Goal: Task Accomplishment & Management: Use online tool/utility

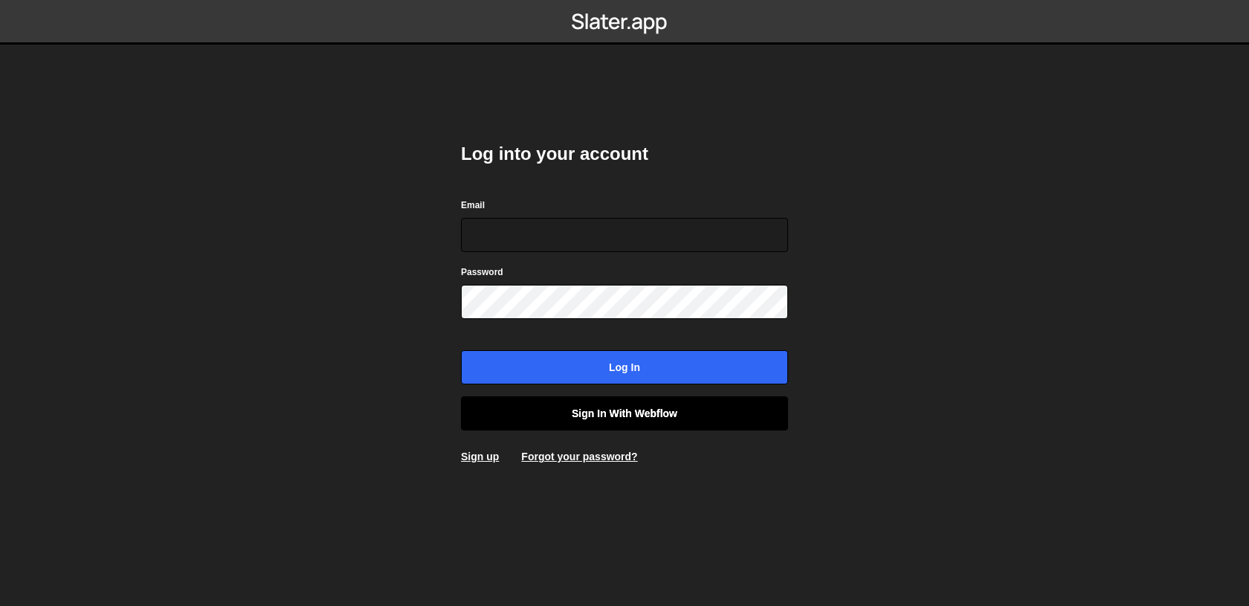
type input "axel@studioelias.fr"
click at [523, 408] on link "Sign in with Webflow" at bounding box center [624, 413] width 327 height 34
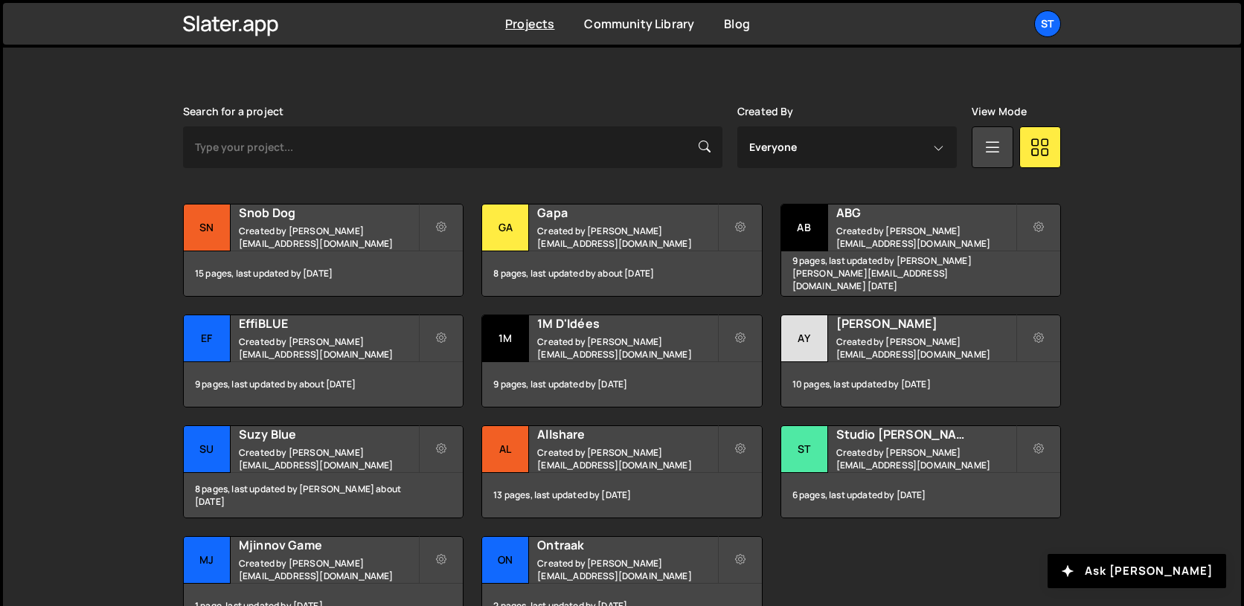
scroll to position [401, 0]
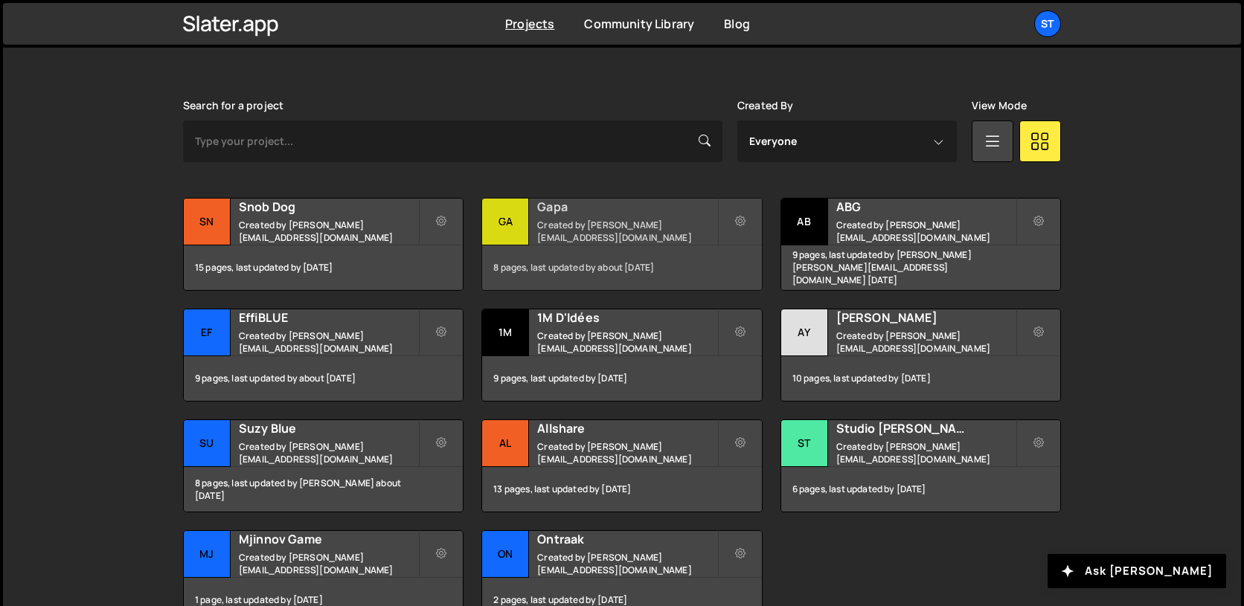
click at [571, 208] on h2 "Gapa" at bounding box center [626, 207] width 179 height 16
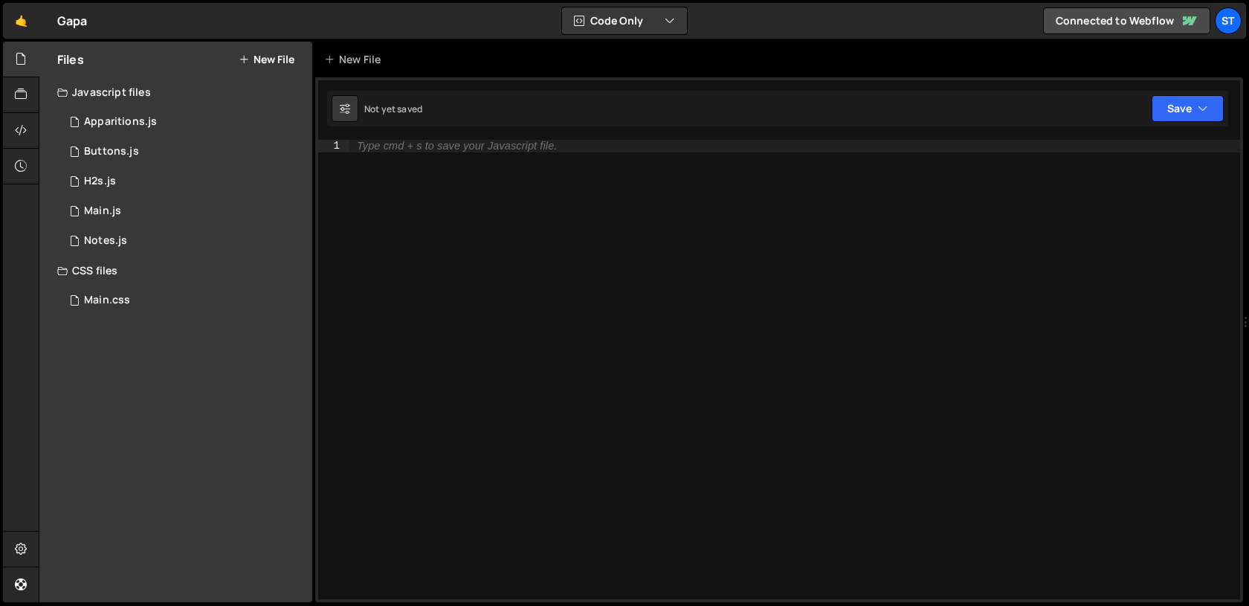
click at [264, 63] on button "New File" at bounding box center [267, 60] width 56 height 12
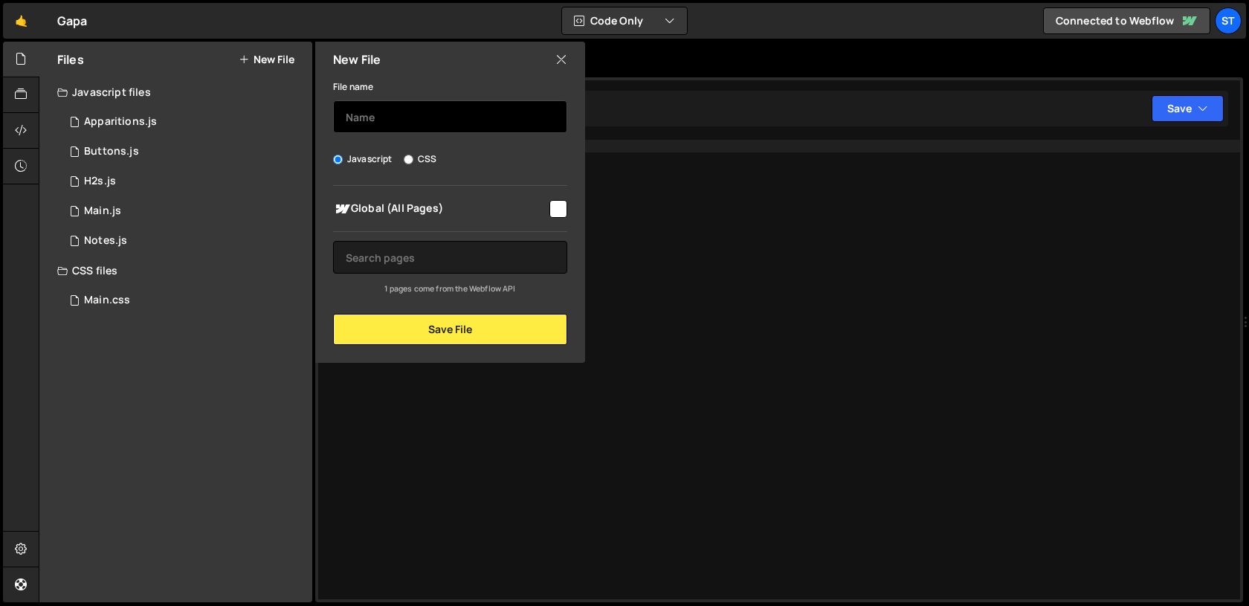
click at [447, 122] on input "text" at bounding box center [450, 116] width 234 height 33
type input "Selects"
click at [550, 210] on input "checkbox" at bounding box center [559, 209] width 18 height 18
checkbox input "true"
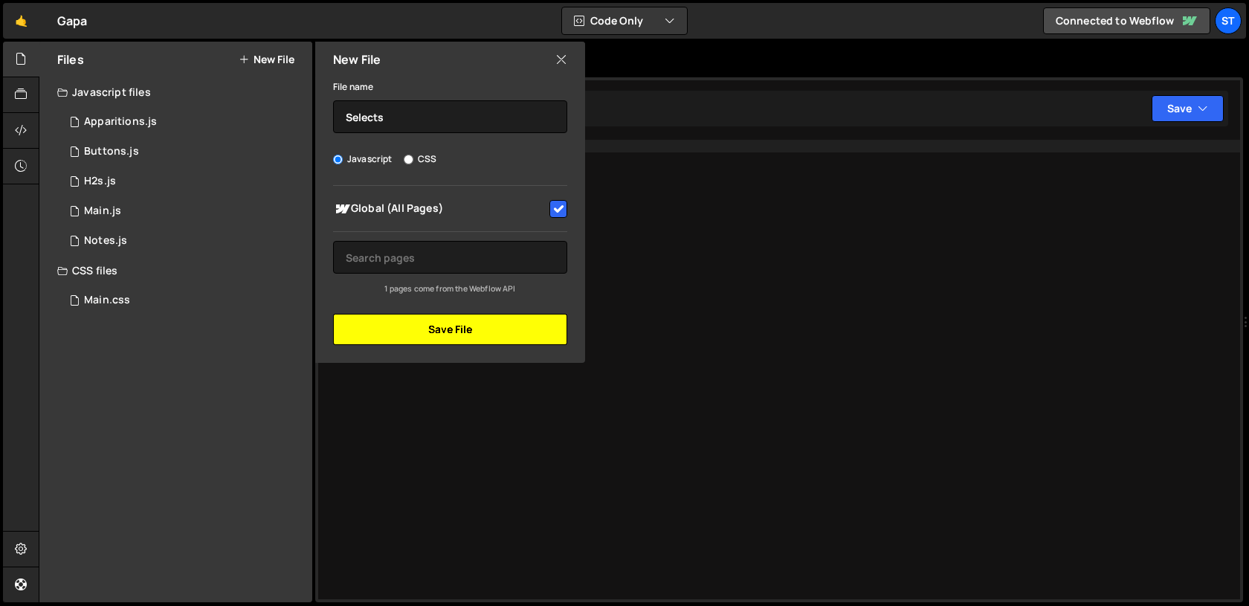
click at [501, 339] on button "Save File" at bounding box center [450, 329] width 234 height 31
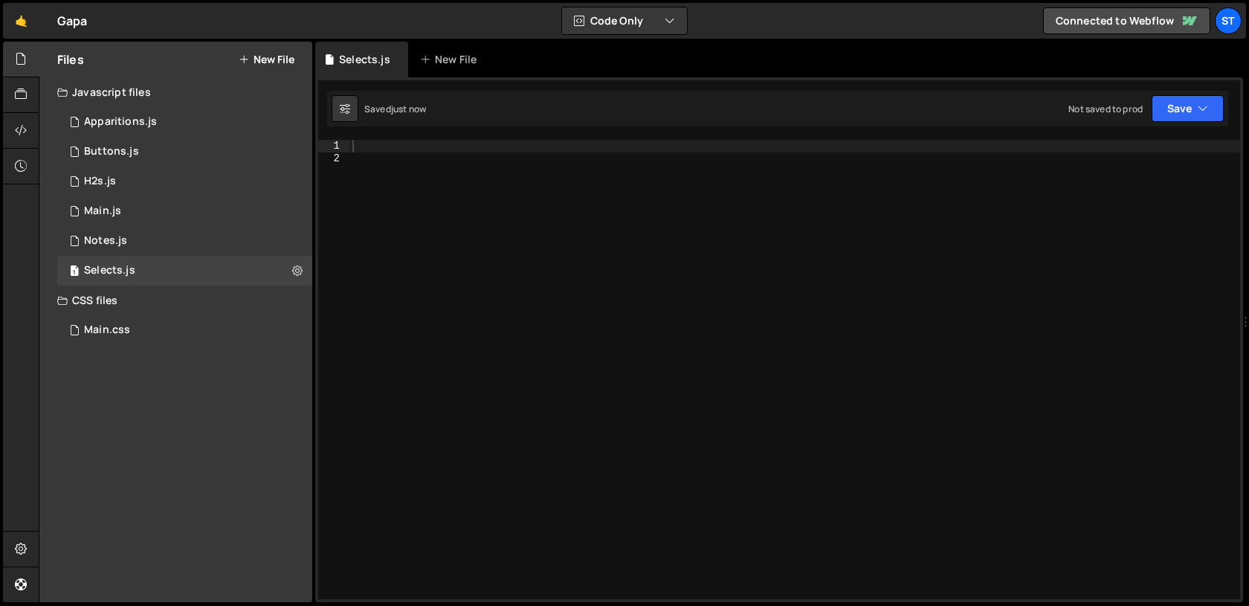
click at [475, 296] on div at bounding box center [795, 382] width 891 height 484
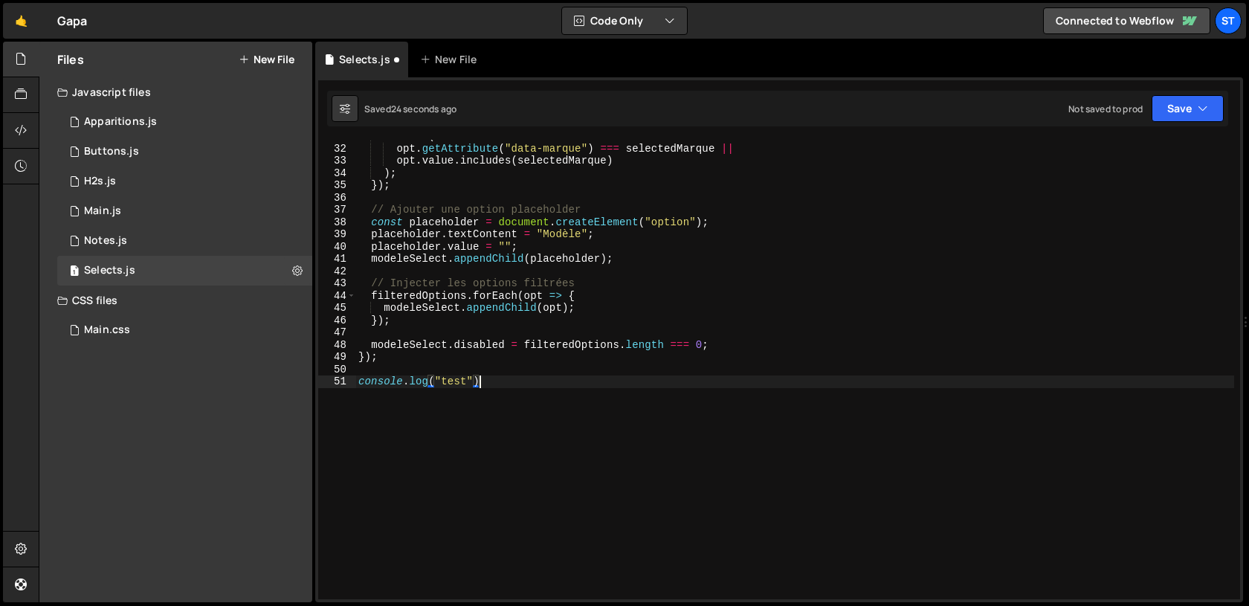
scroll to position [0, 8]
type textarea "console.log("test");"
click at [202, 208] on div "1 Main.js 0" at bounding box center [184, 211] width 255 height 30
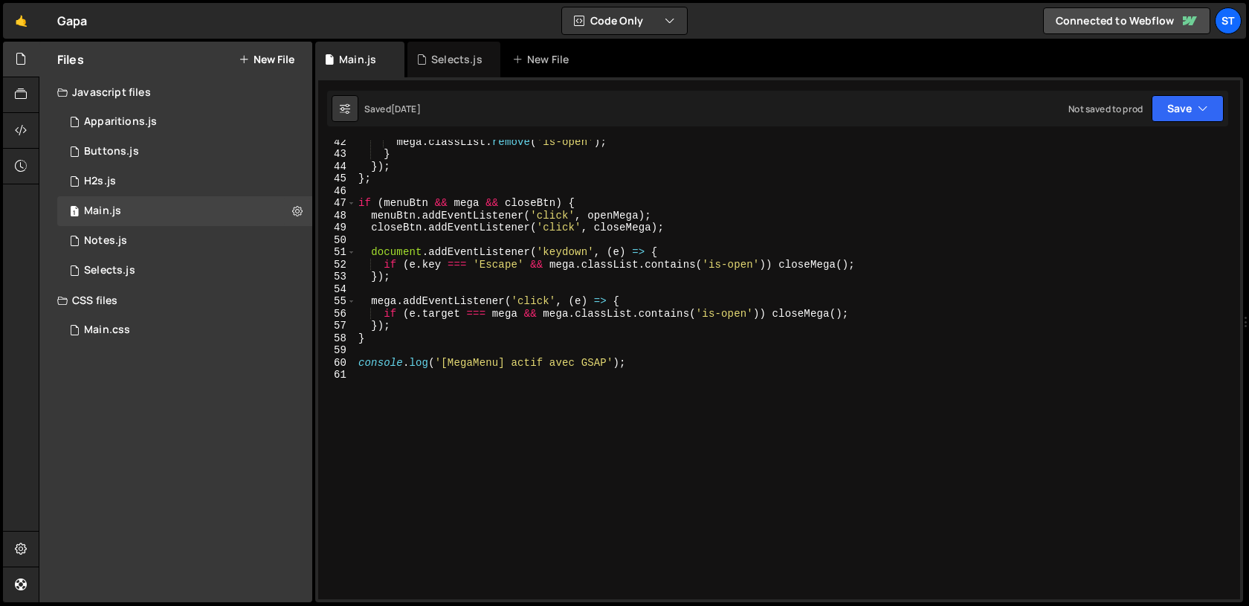
scroll to position [0, 0]
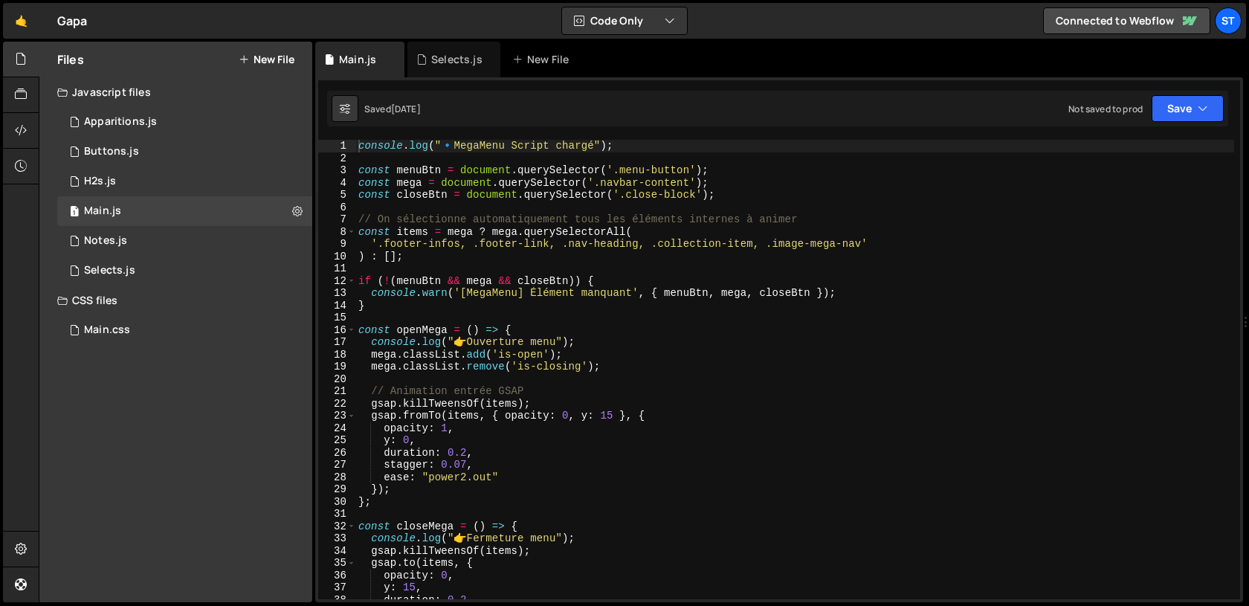
click at [518, 262] on div "console . log ( " 🔹 MegaMenu Script chargé" ) ; const menuBtn = document . quer…" at bounding box center [795, 382] width 879 height 484
type textarea "console.log('[MegaMenu] actif avec GSAP');"
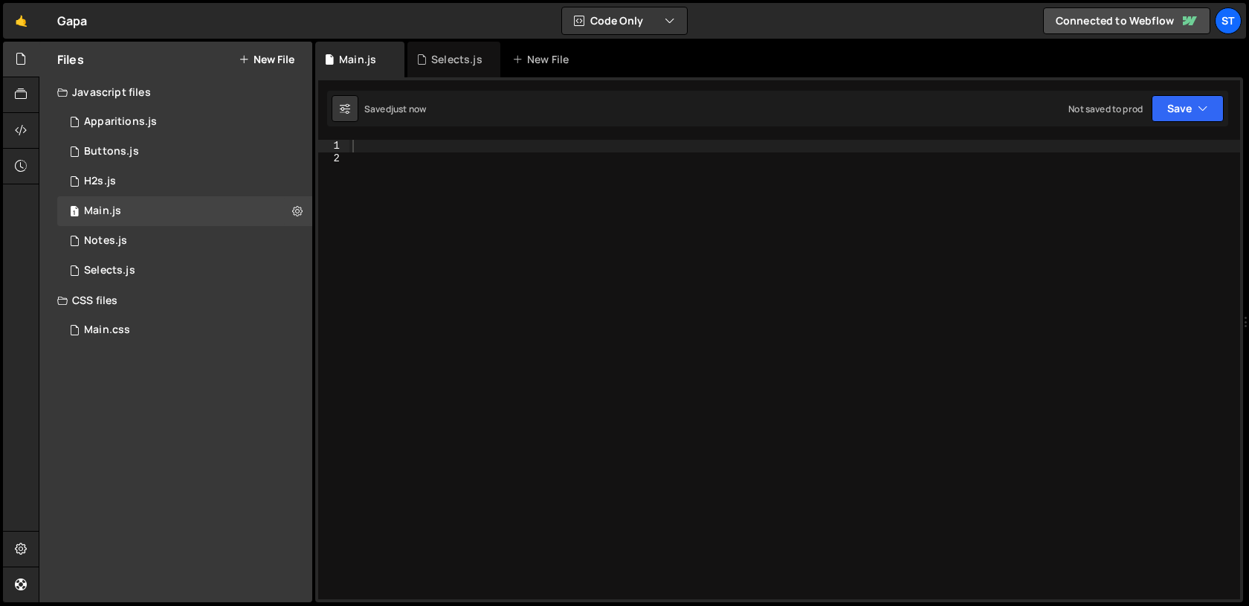
click at [262, 61] on button "New File" at bounding box center [267, 60] width 56 height 12
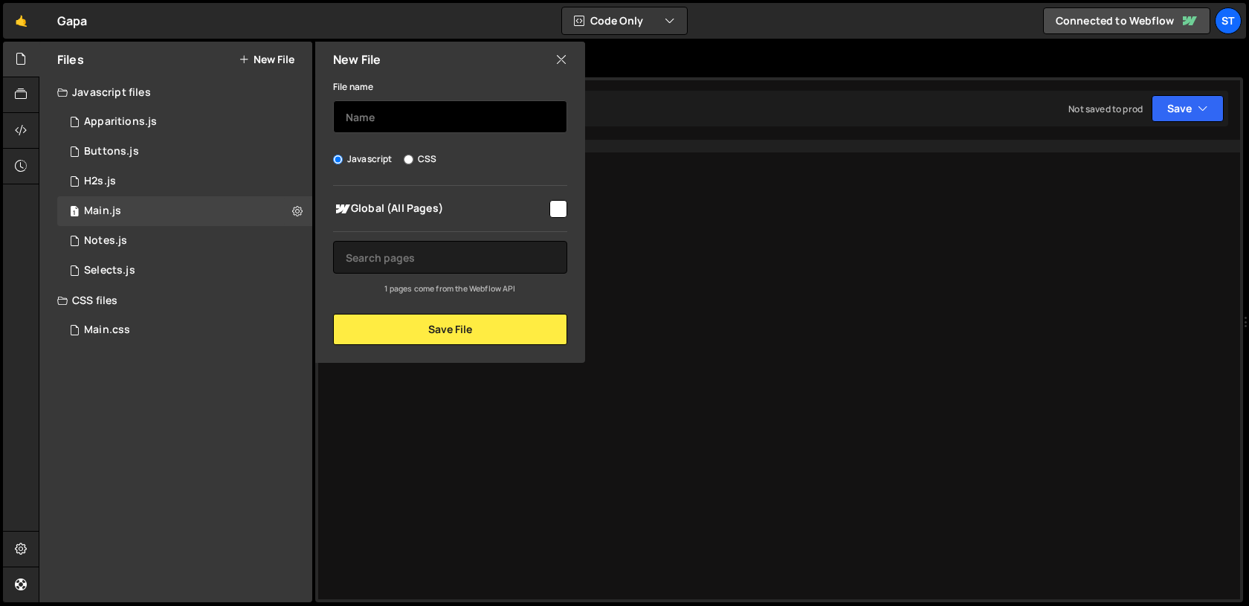
click at [356, 125] on input "text" at bounding box center [450, 116] width 234 height 33
type input "MegaMenu"
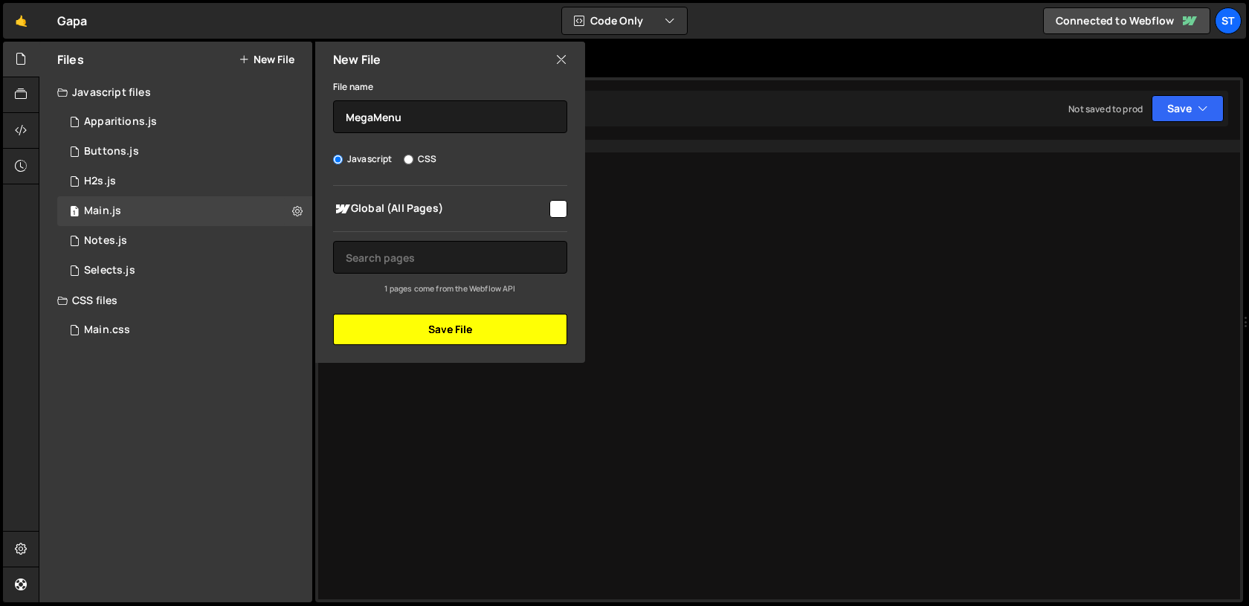
click at [513, 327] on button "Save File" at bounding box center [450, 329] width 234 height 31
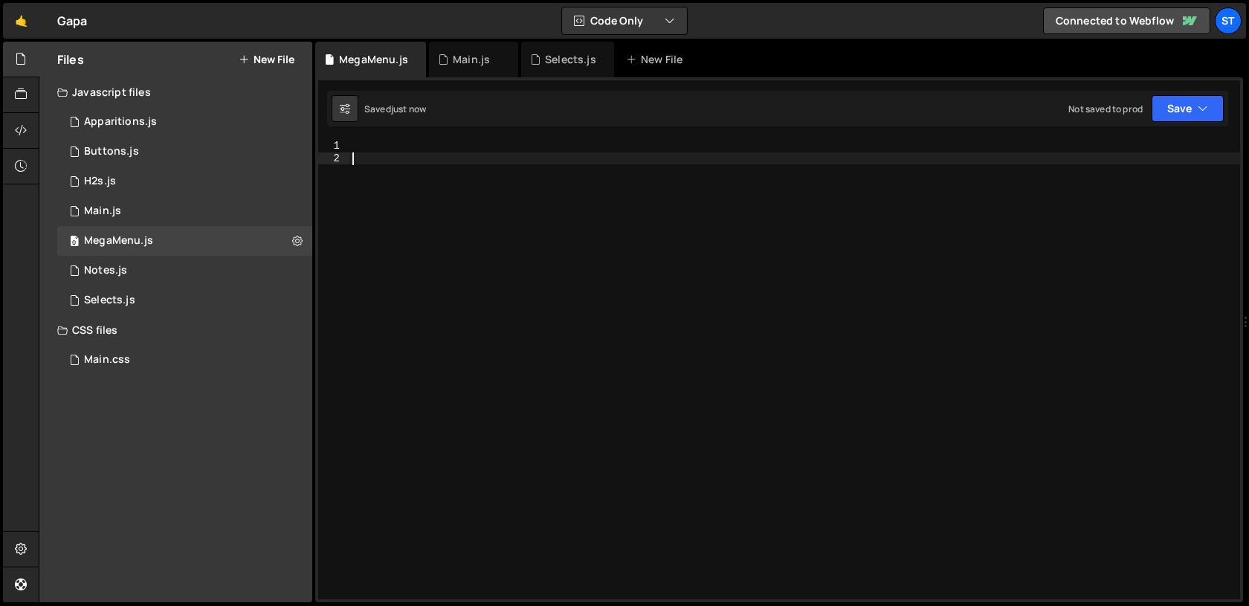
click at [561, 303] on div at bounding box center [795, 382] width 891 height 484
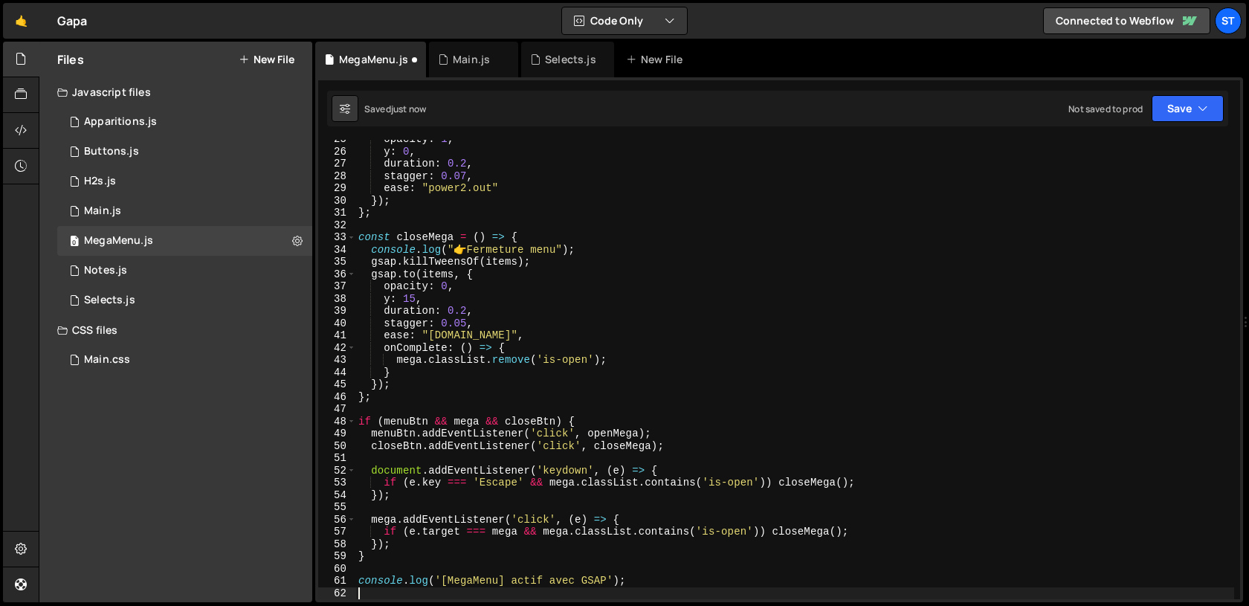
scroll to position [301, 0]
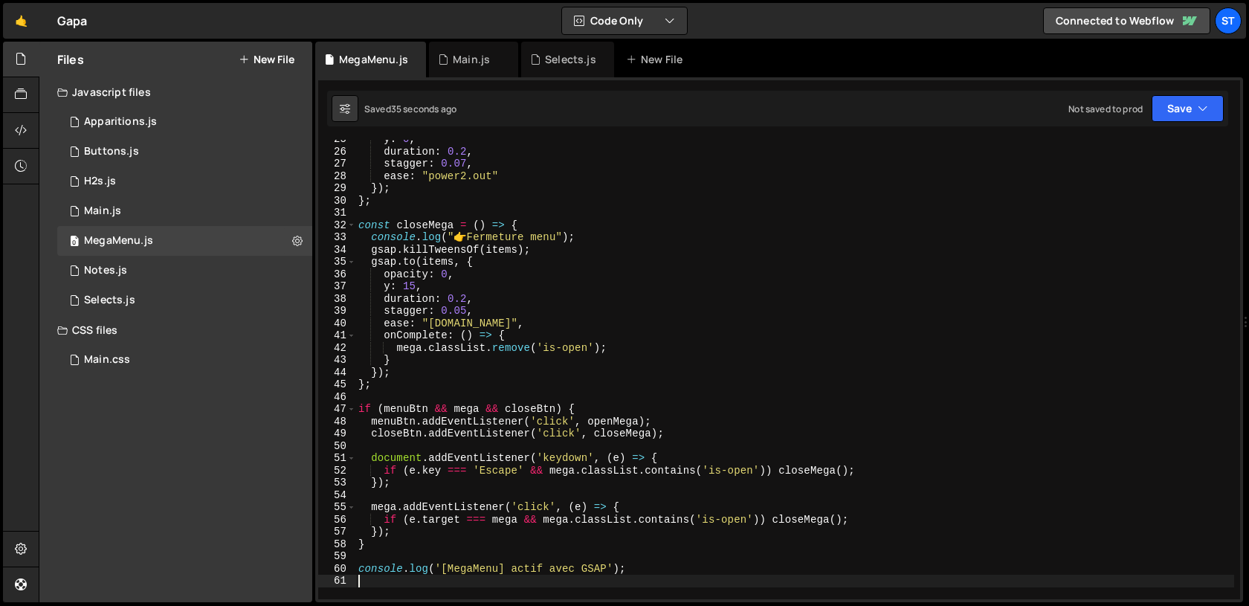
click at [484, 213] on div "y : 0 , duration : 0.2 , stagger : 0.07 , ease : "power2.out" }) ; } ; const cl…" at bounding box center [795, 375] width 879 height 484
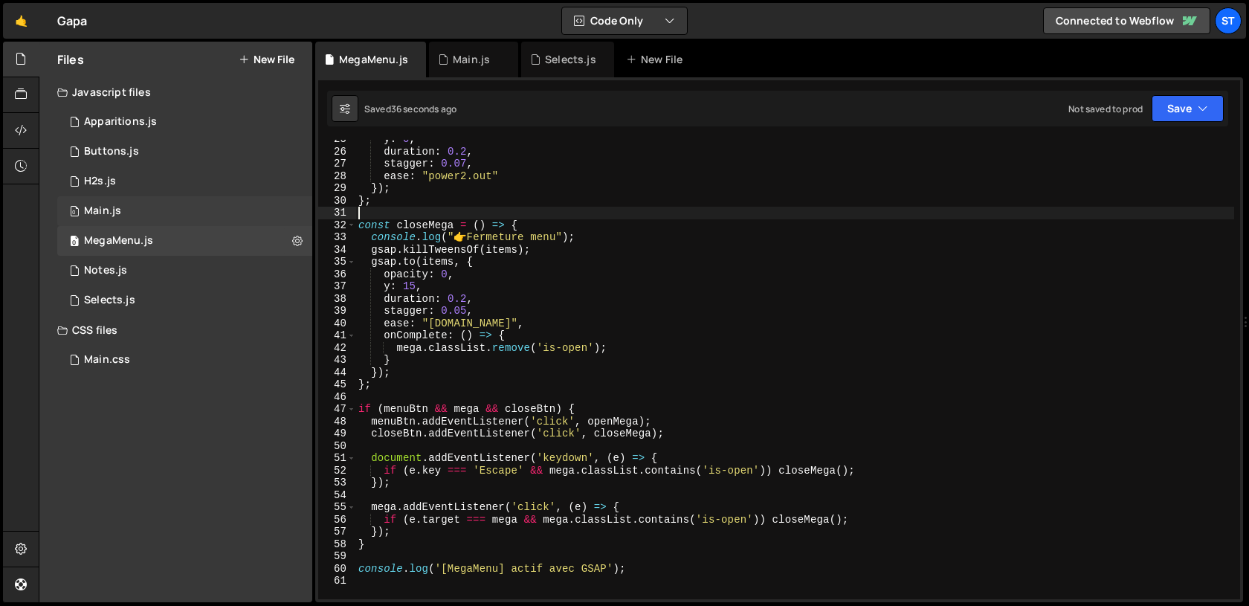
click at [164, 223] on div "0 Main.js 0" at bounding box center [184, 211] width 255 height 30
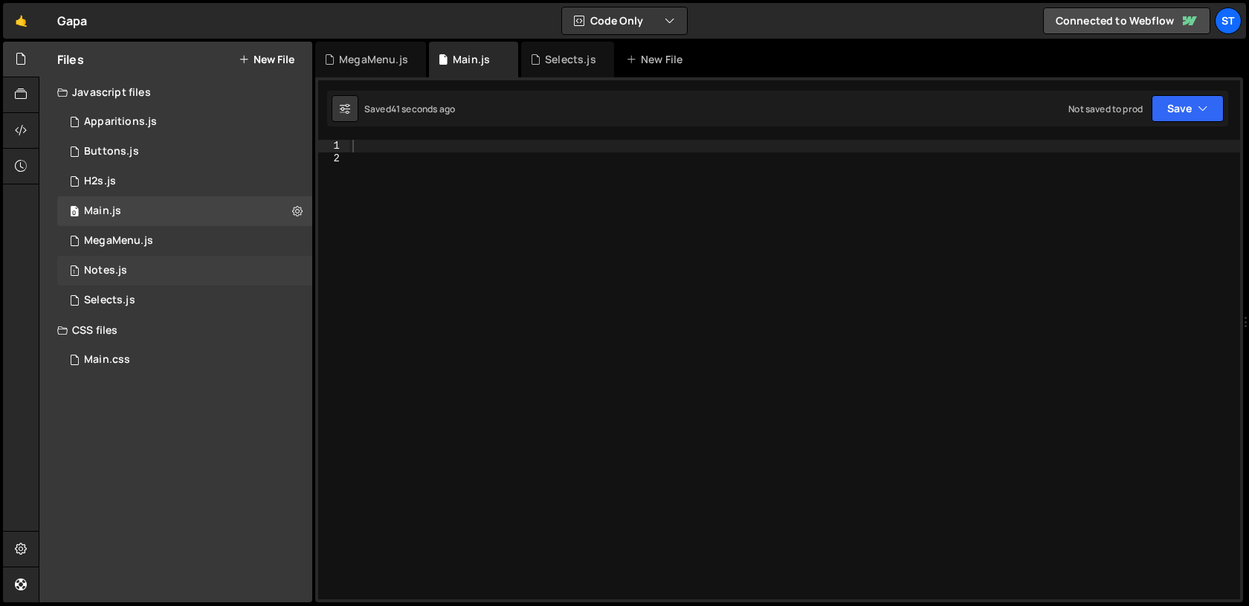
scroll to position [5748, 0]
click at [143, 296] on div "1 Selects.js 0" at bounding box center [184, 301] width 255 height 30
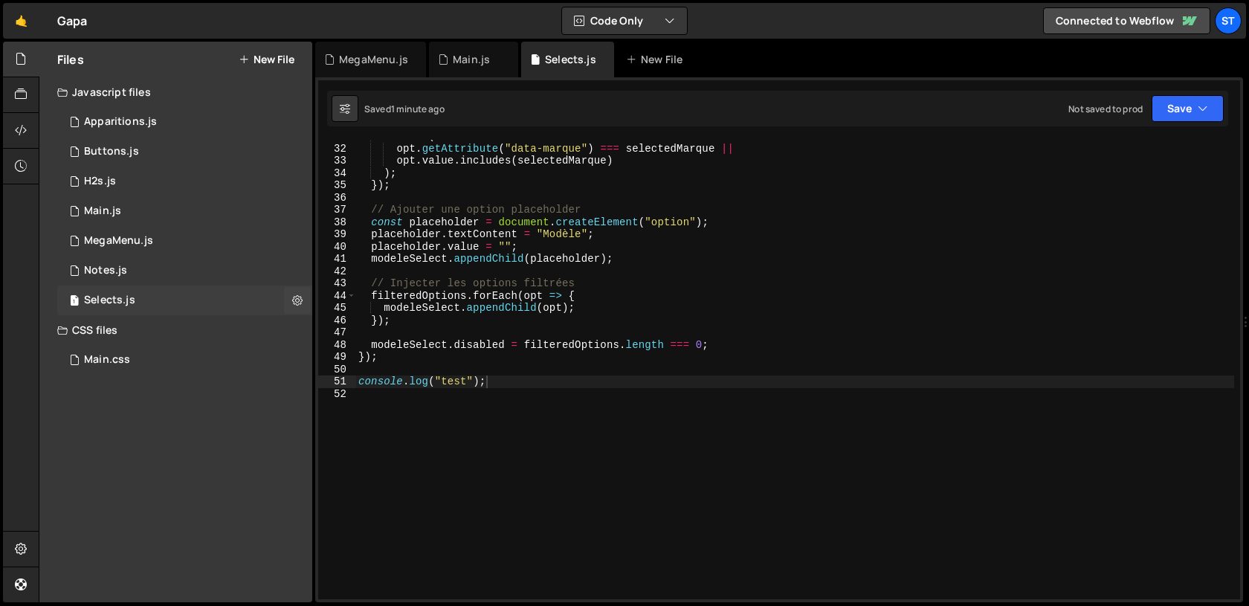
scroll to position [0, 0]
click at [421, 286] on div "return ( opt . getAttribute ( "data-marque" ) === selectedMarque || opt . value…" at bounding box center [795, 372] width 879 height 484
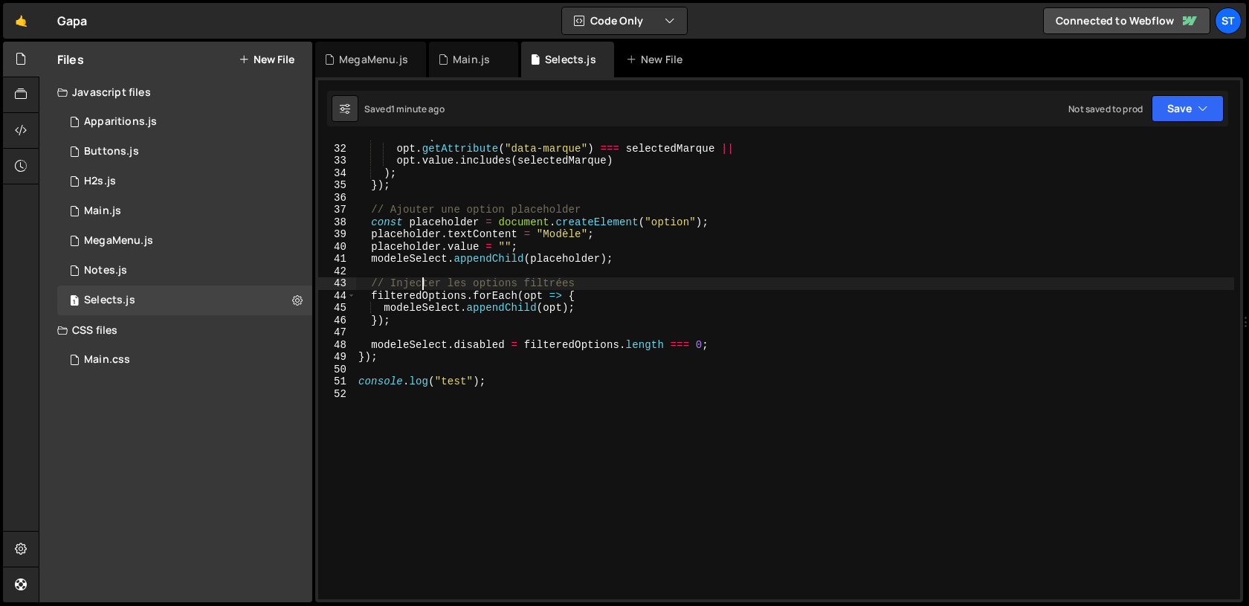
type textarea "console.log("test");"
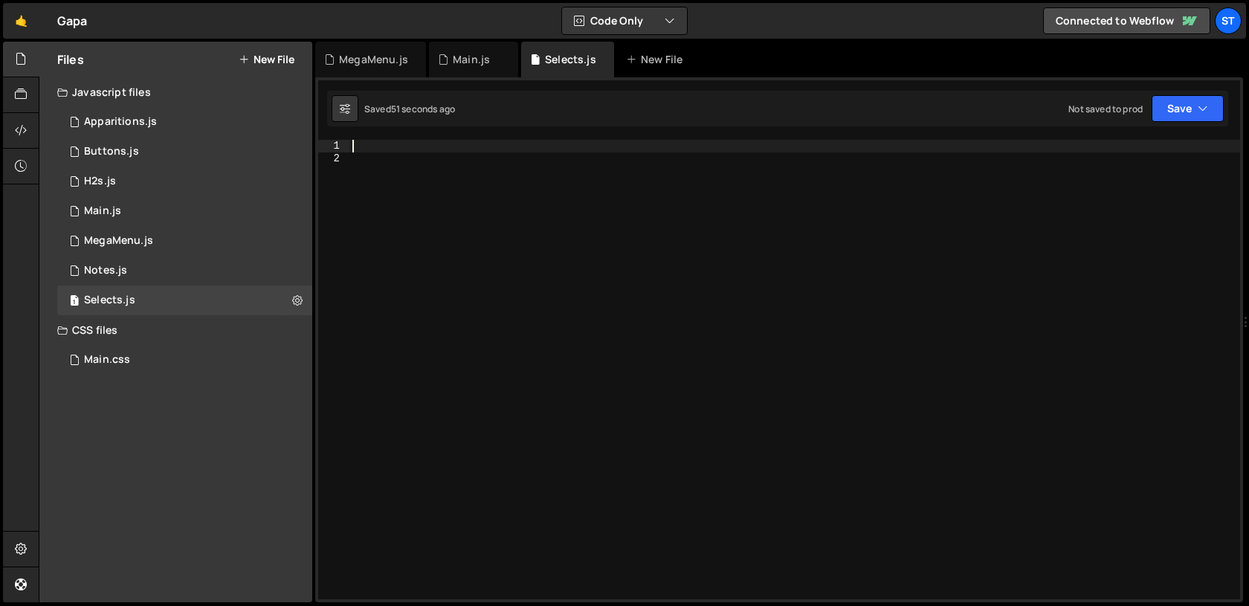
click at [514, 151] on div at bounding box center [795, 382] width 891 height 484
type textarea "console.log("test");"
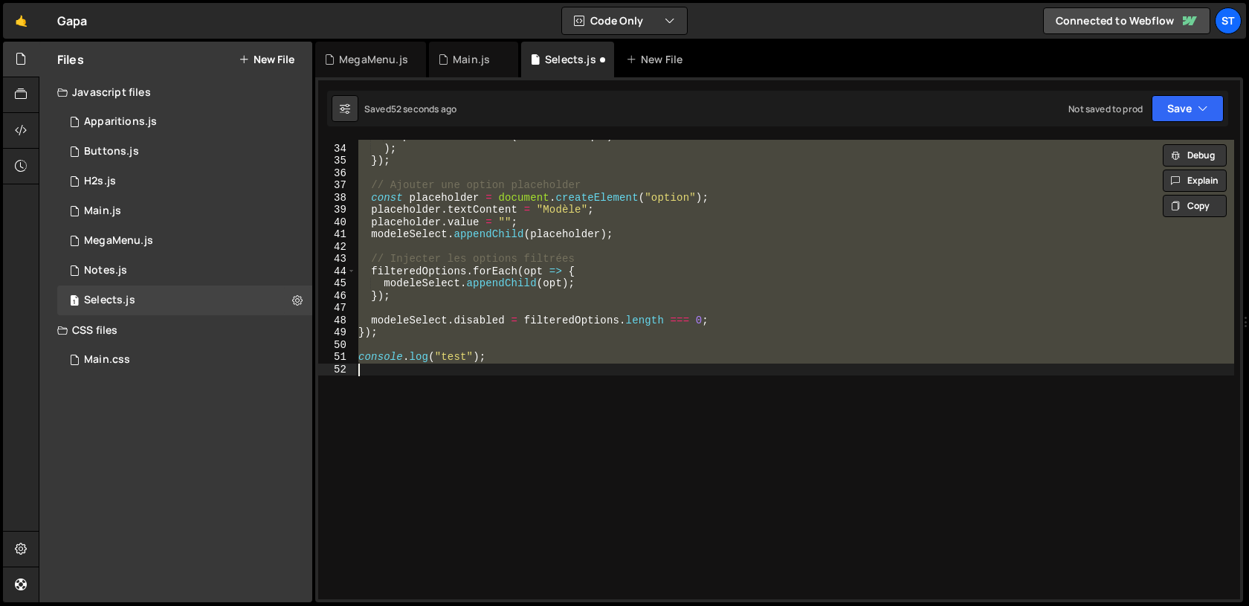
scroll to position [402, 0]
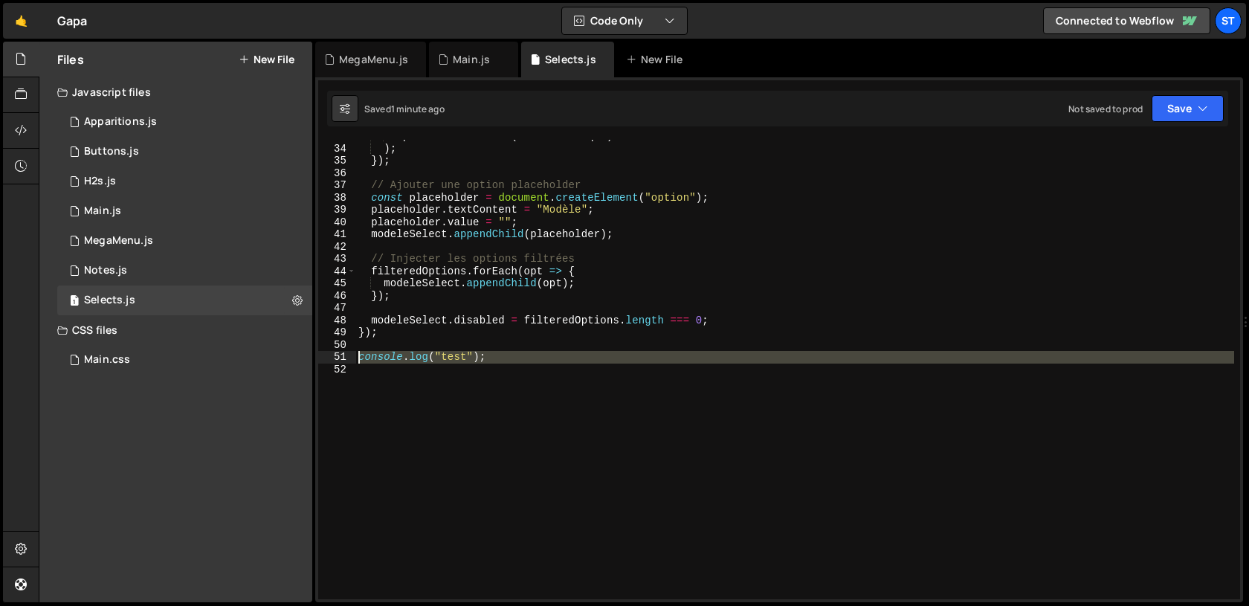
drag, startPoint x: 530, startPoint y: 365, endPoint x: 329, endPoint y: 356, distance: 201.8
click at [329, 356] on div "33 34 35 36 37 38 39 40 41 42 43 44 45 46 47 48 49 50 51 52 opt . value . inclu…" at bounding box center [779, 370] width 922 height 460
type textarea "console.log("test");"
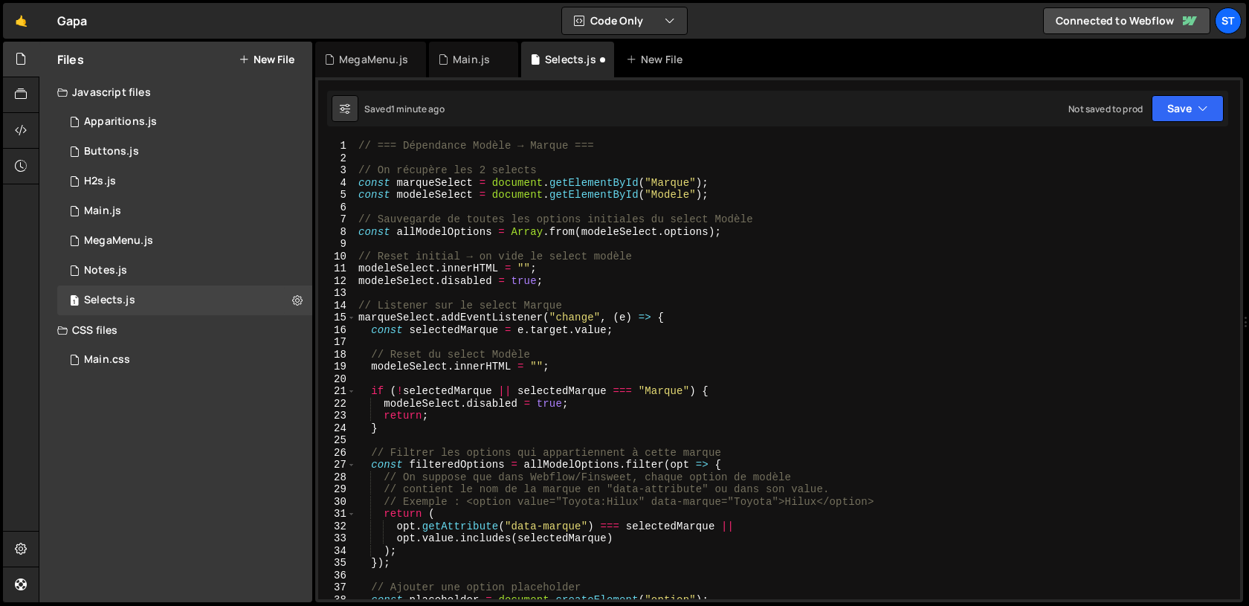
scroll to position [0, 0]
click at [434, 156] on div "// === Dépendance Modèle → Marque === // On récupère les 2 selects const marque…" at bounding box center [795, 382] width 879 height 484
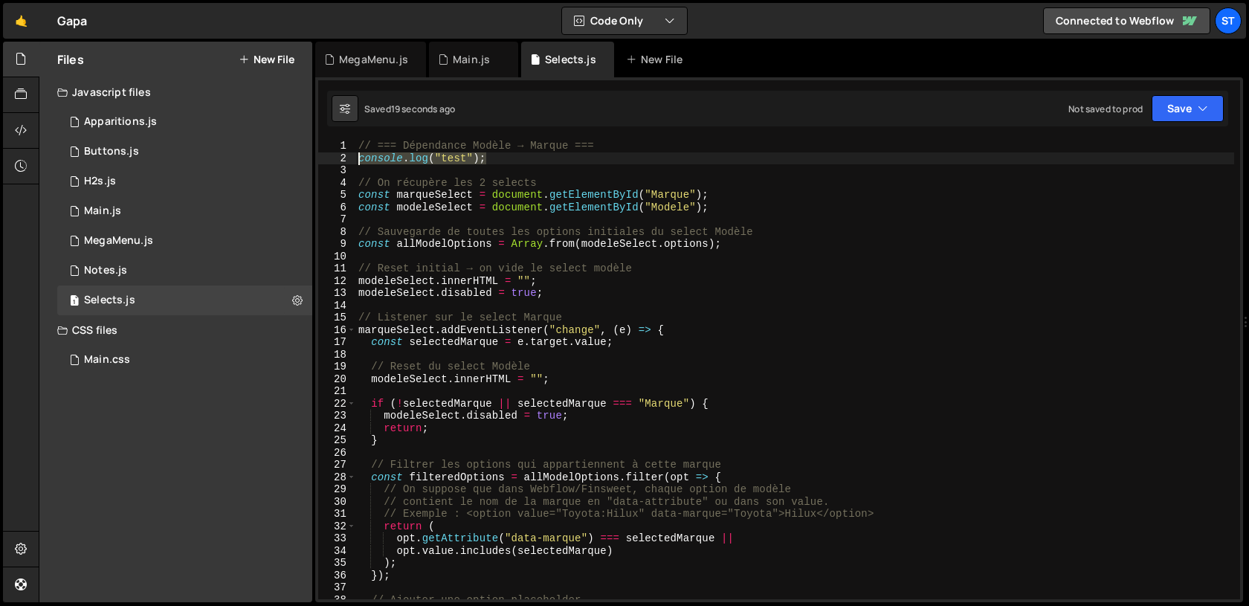
drag, startPoint x: 506, startPoint y: 156, endPoint x: 341, endPoint y: 156, distance: 165.9
click at [341, 156] on div "1 2 3 4 5 6 7 8 9 10 11 12 13 14 15 16 17 18 19 20 21 22 23 24 25 26 27 28 29 3…" at bounding box center [779, 370] width 922 height 460
type textarea "console.log("test");"
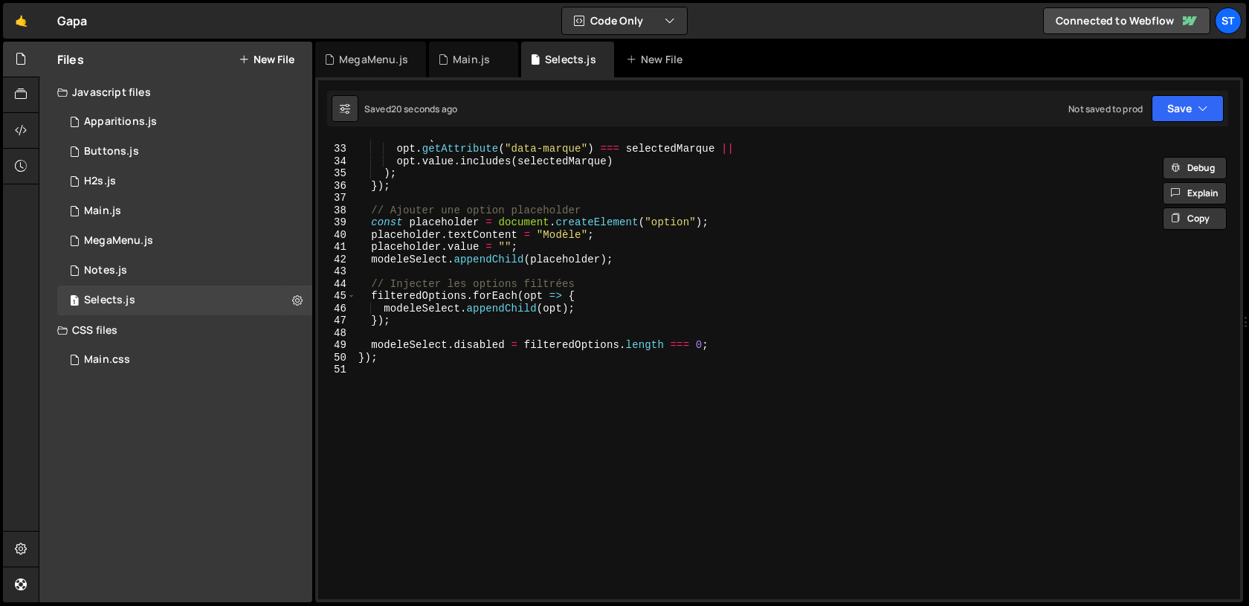
click at [413, 459] on div "return ( opt . getAttribute ( "data-marque" ) === selectedMarque || opt . value…" at bounding box center [795, 372] width 879 height 484
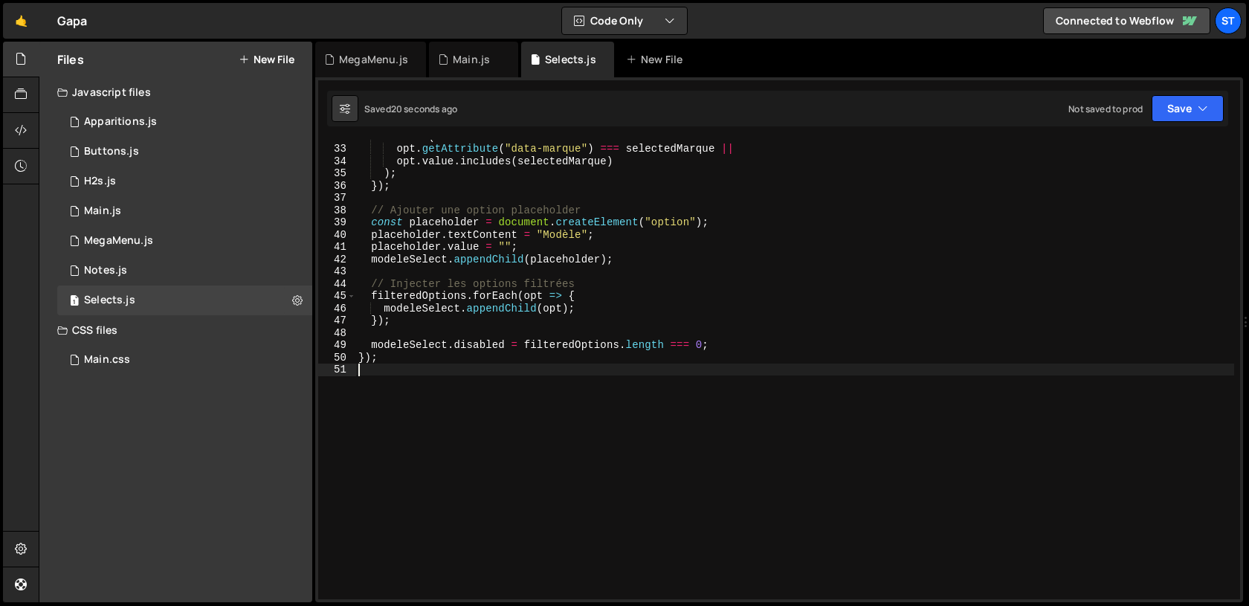
paste textarea "console.log("test");"
click at [469, 369] on div "return ( opt . getAttribute ( "data-marque" ) === selectedMarque || opt . value…" at bounding box center [795, 372] width 879 height 484
type textarea "console.log("test2");"
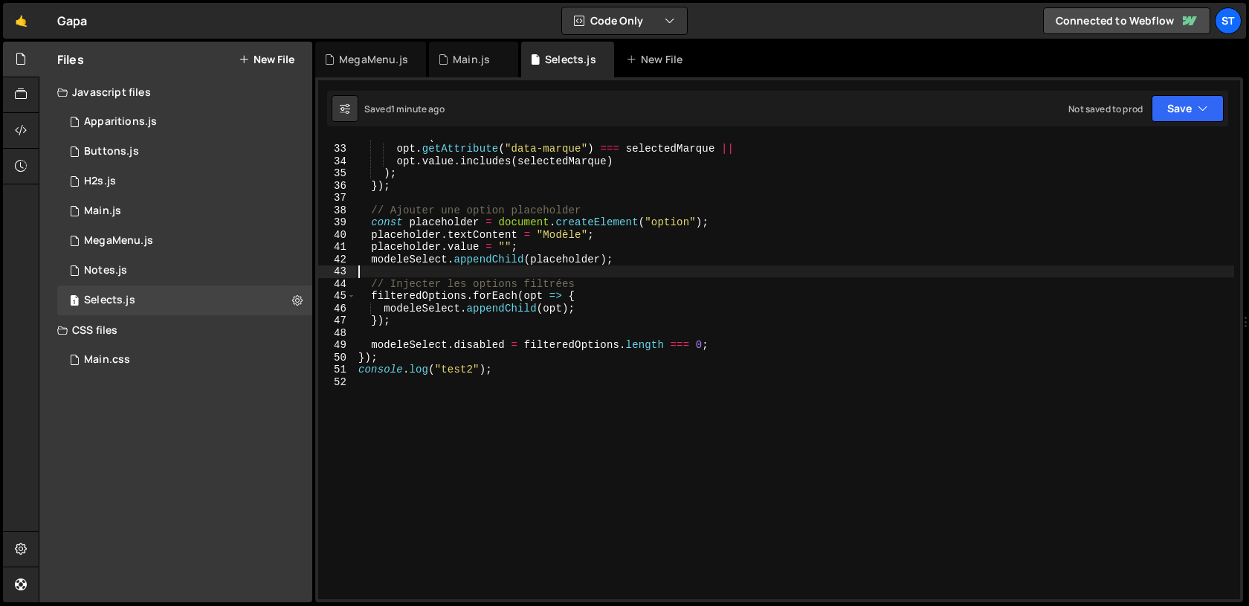
click at [590, 268] on div "return ( opt . getAttribute ( "data-marque" ) === selectedMarque || opt . value…" at bounding box center [795, 372] width 879 height 484
type textarea "console.log("test2");"
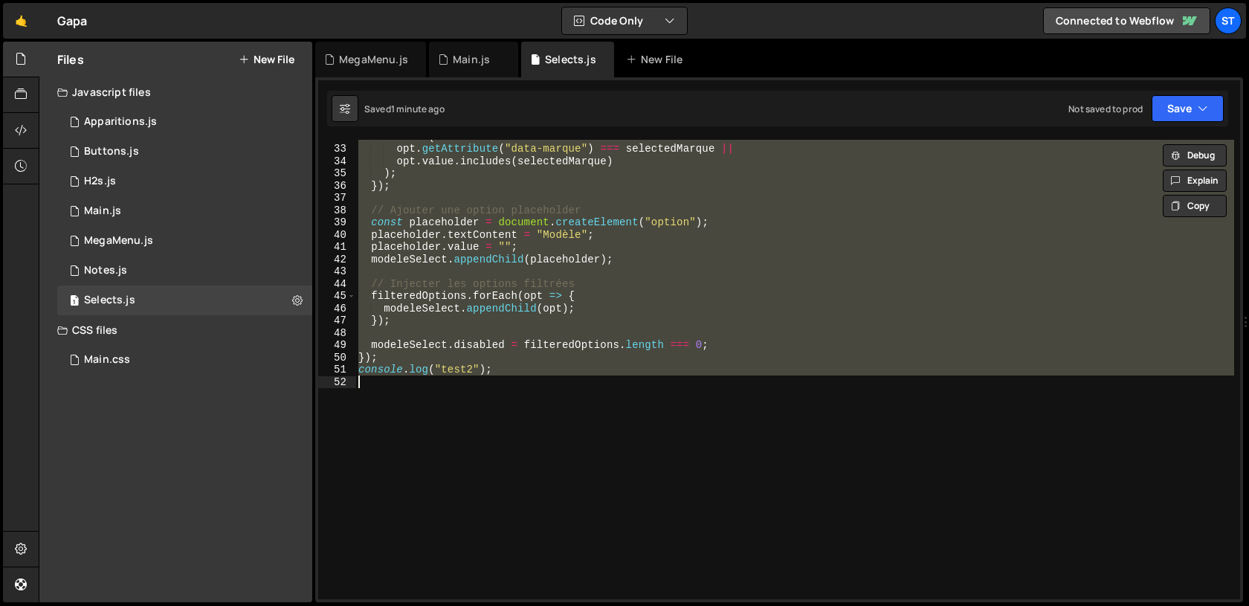
paste textarea
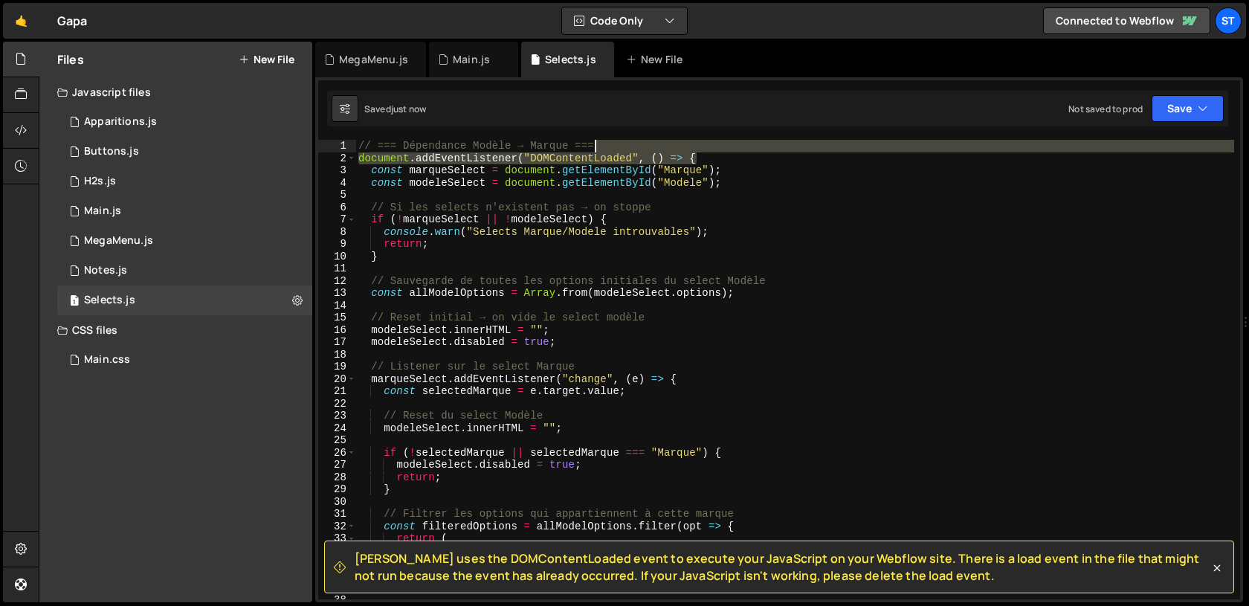
click at [739, 147] on div "// === Dépendance Modèle → Marque === document . addEventListener ( "DOMContent…" at bounding box center [795, 382] width 879 height 484
type textarea "// === Dépendance Modèle → Marque === document.addEventListener("DOMContentLoad…"
click at [684, 265] on div "// === Dépendance Modèle → Marque === document . addEventListener ( "DOMContent…" at bounding box center [795, 382] width 879 height 484
type textarea "});"
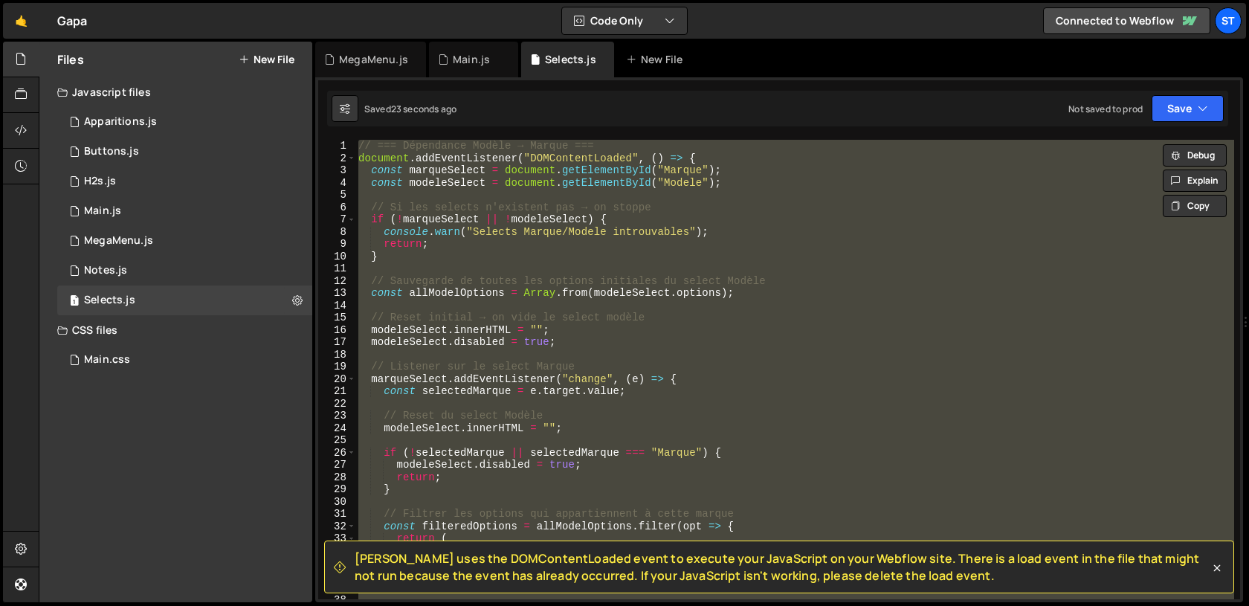
paste textarea
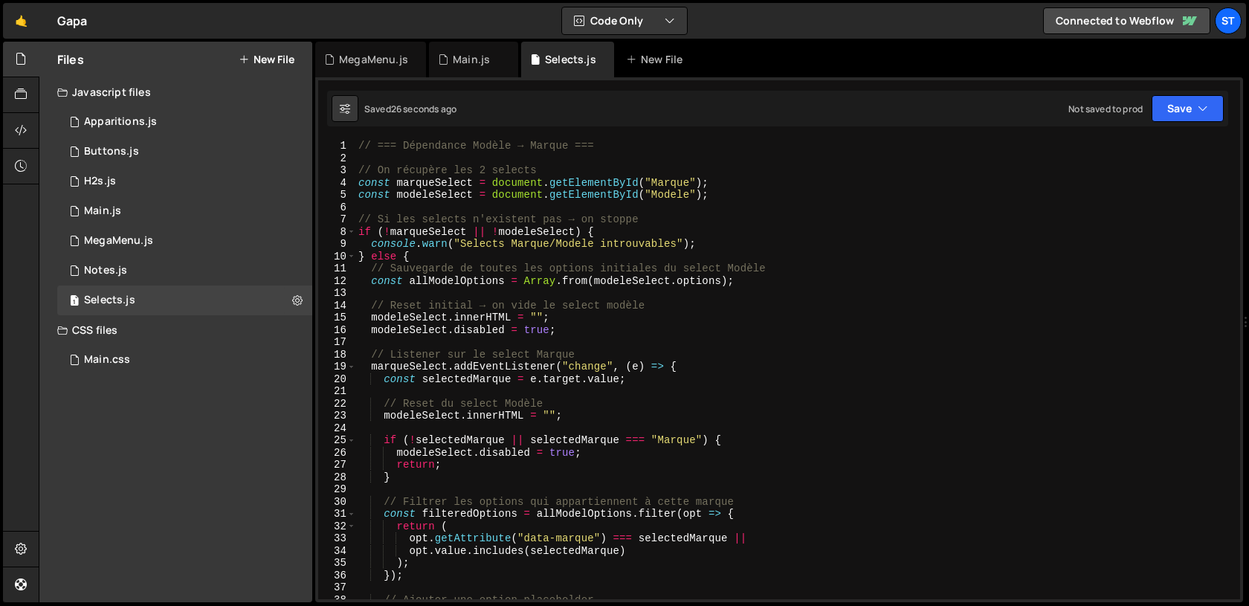
click at [450, 153] on div "// === Dépendance Modèle → Marque === // On récupère les 2 selects const marque…" at bounding box center [795, 382] width 879 height 484
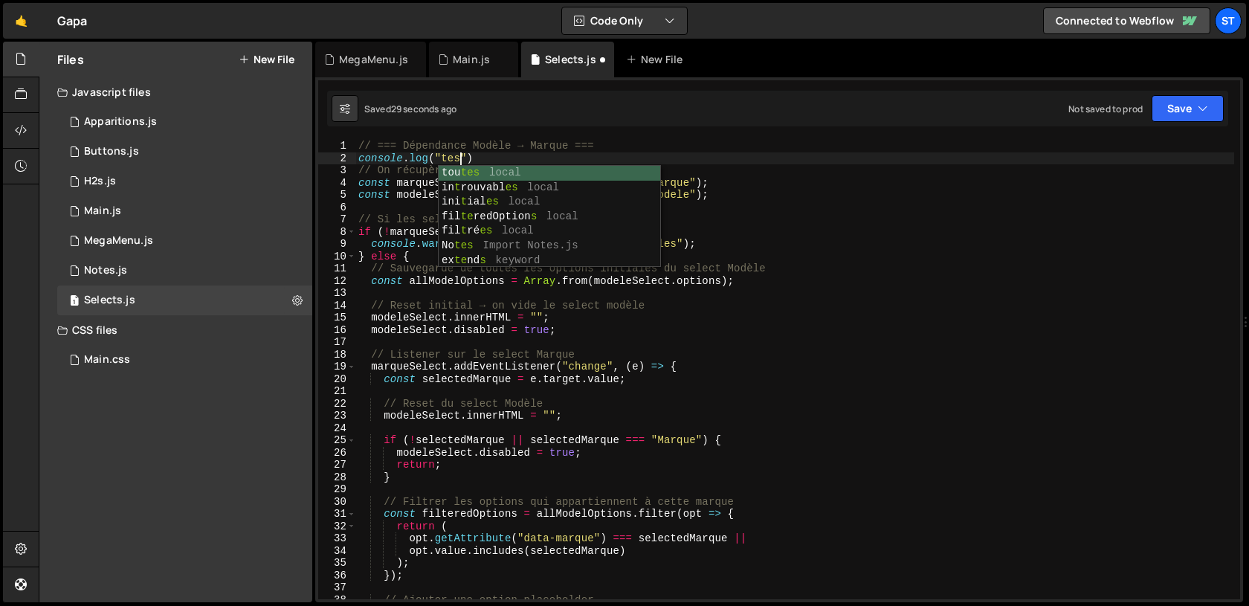
scroll to position [0, 7]
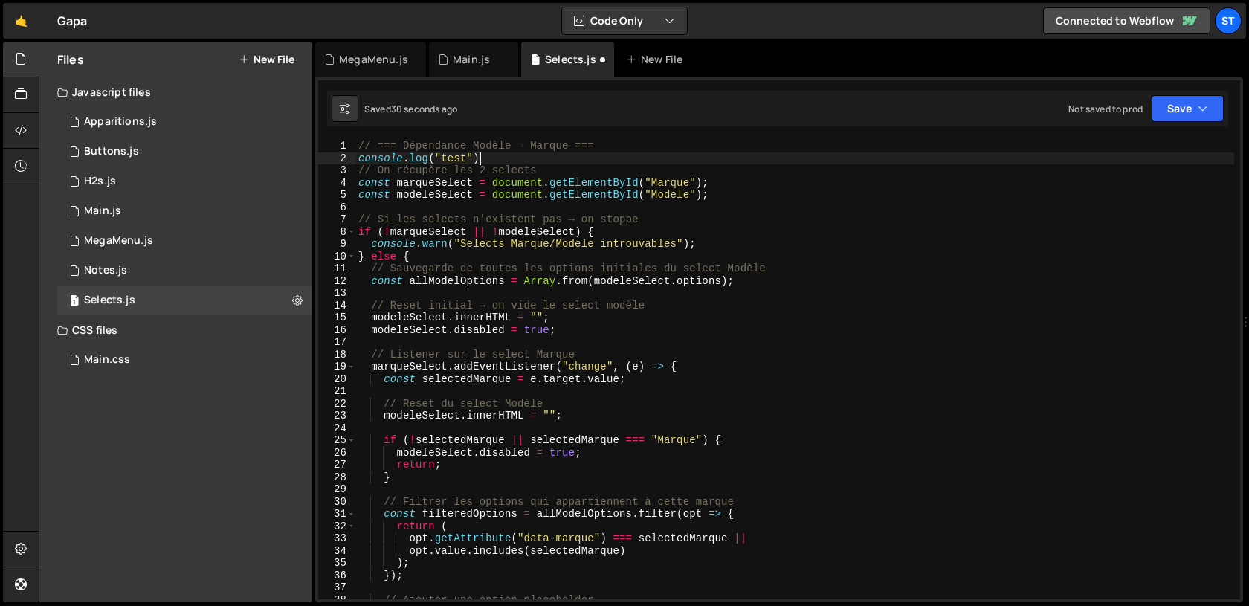
click at [518, 159] on div "// === Dépendance Modèle → Marque === console . log ( "test" ) // On récupère l…" at bounding box center [795, 382] width 879 height 484
click at [446, 160] on div "// === Dépendance Modèle → Marque === console . log ( "test" ) ; // On récupère…" at bounding box center [795, 382] width 879 height 484
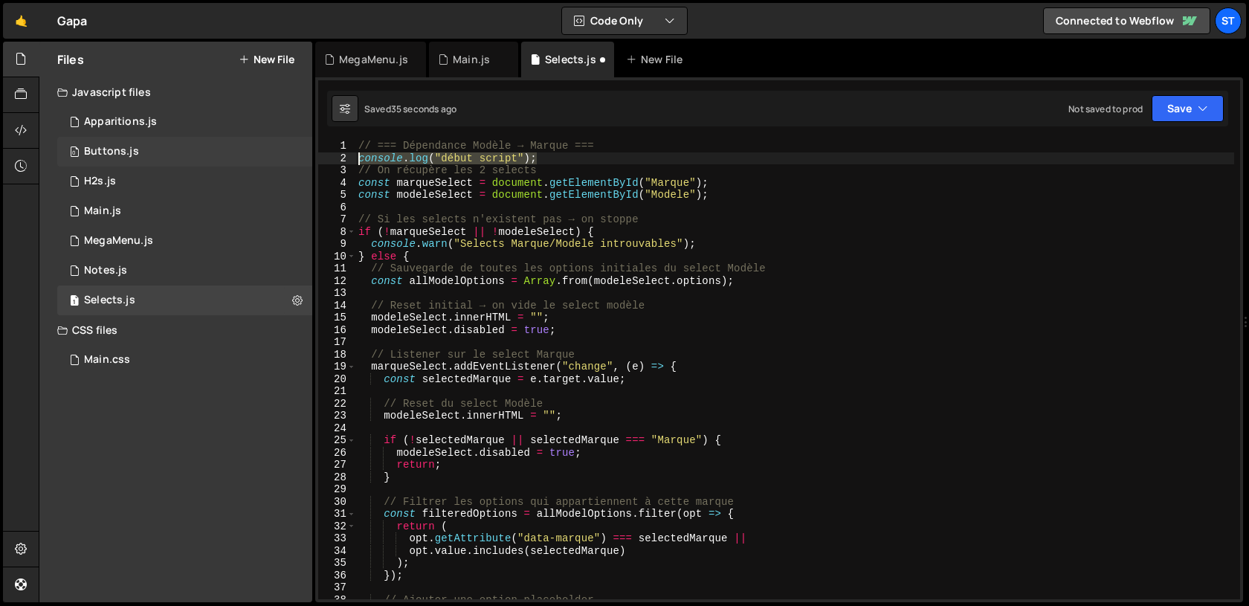
drag, startPoint x: 557, startPoint y: 158, endPoint x: 287, endPoint y: 156, distance: 270.0
click at [287, 156] on div "Files New File Javascript files 1 Apparitions.js 0 0 Buttons.js 0 1 H2s.js 0 0 0" at bounding box center [644, 323] width 1211 height 562
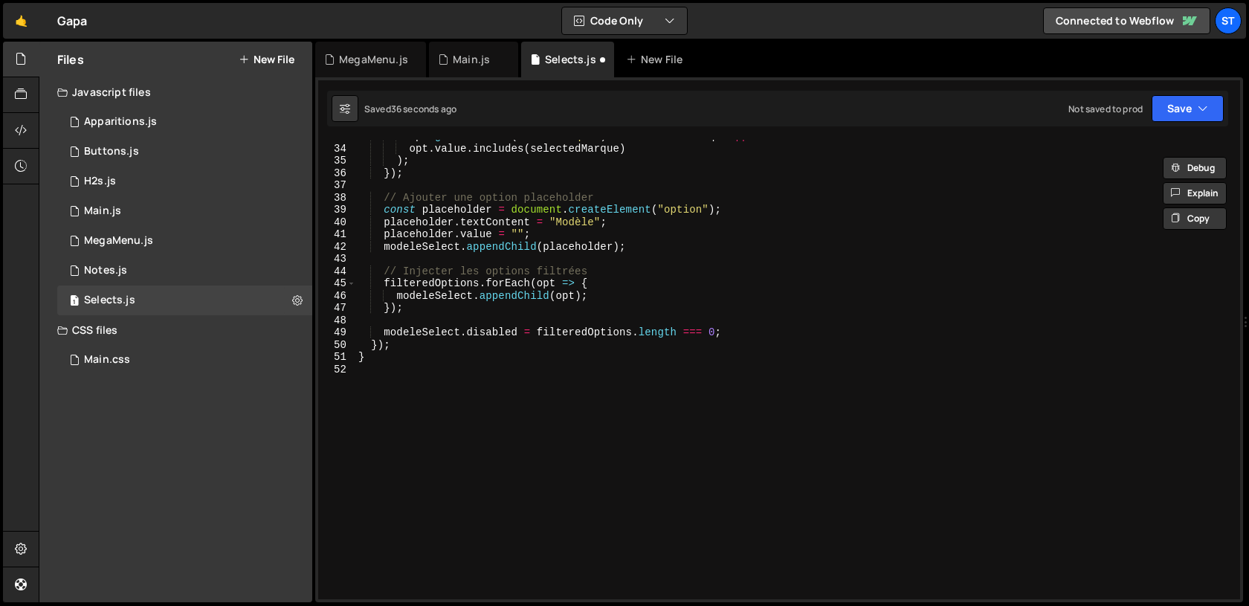
scroll to position [402, 0]
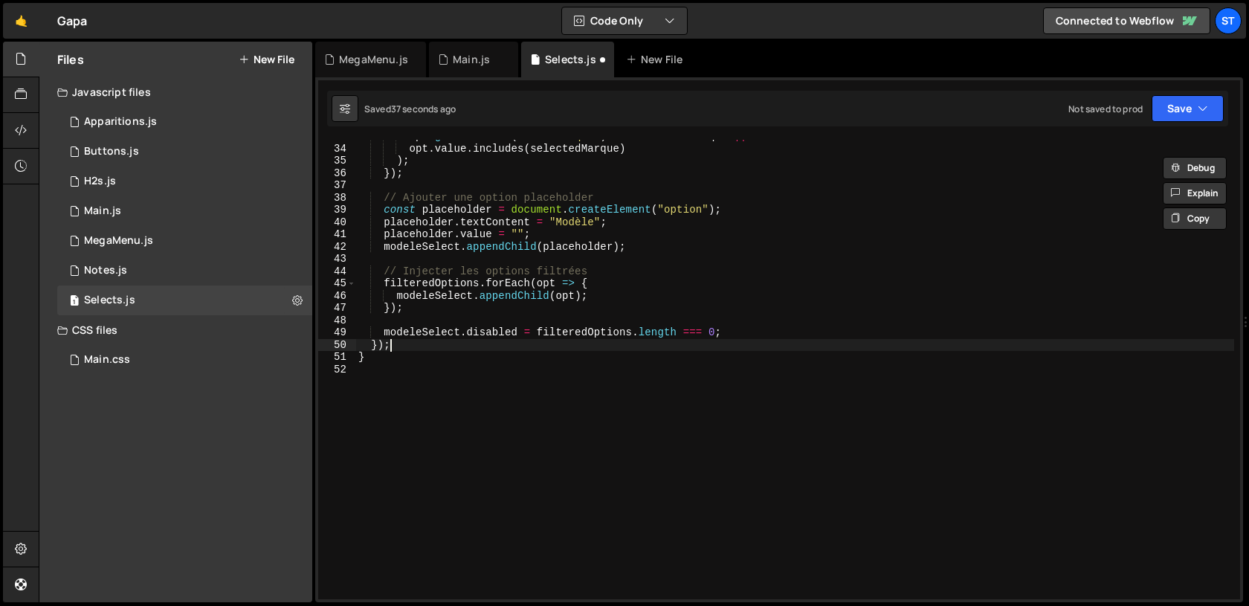
click at [463, 351] on div "opt . getAttribute ( "data-marque" ) === selectedMarque || opt . value . includ…" at bounding box center [795, 372] width 879 height 484
type textarea "});"
click at [438, 368] on div "opt . getAttribute ( "data-marque" ) === selectedMarque || opt . value . includ…" at bounding box center [795, 372] width 879 height 484
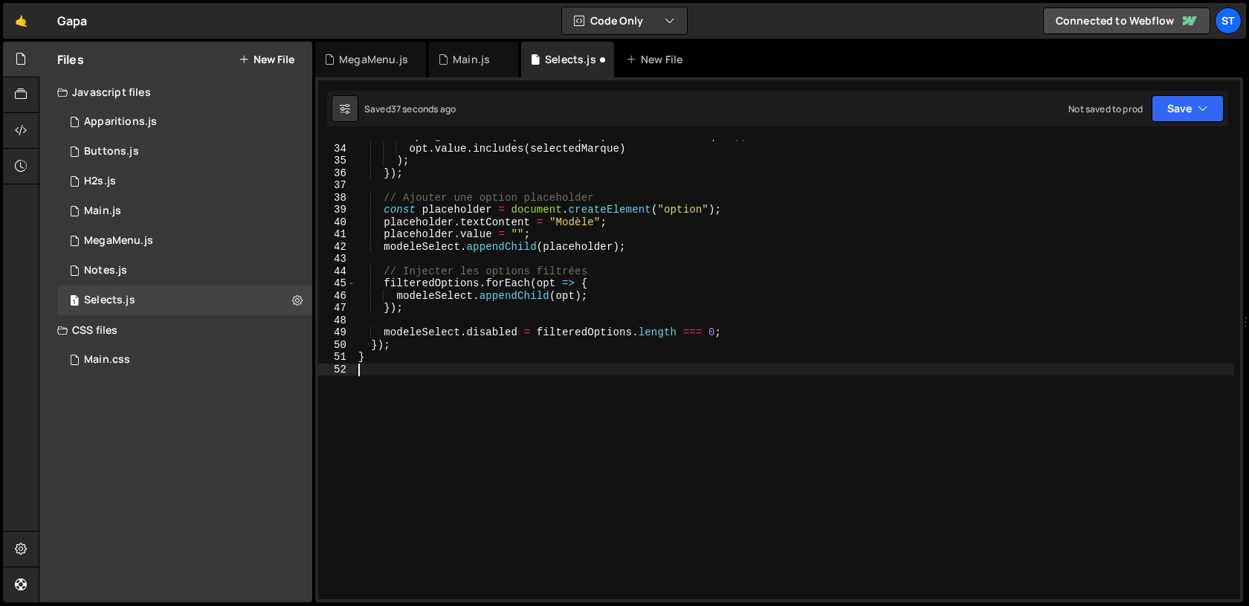
scroll to position [0, 0]
paste textarea "console.log("début script");"
click at [466, 368] on div "opt . getAttribute ( "data-marque" ) === selectedMarque || opt . value . includ…" at bounding box center [795, 372] width 879 height 484
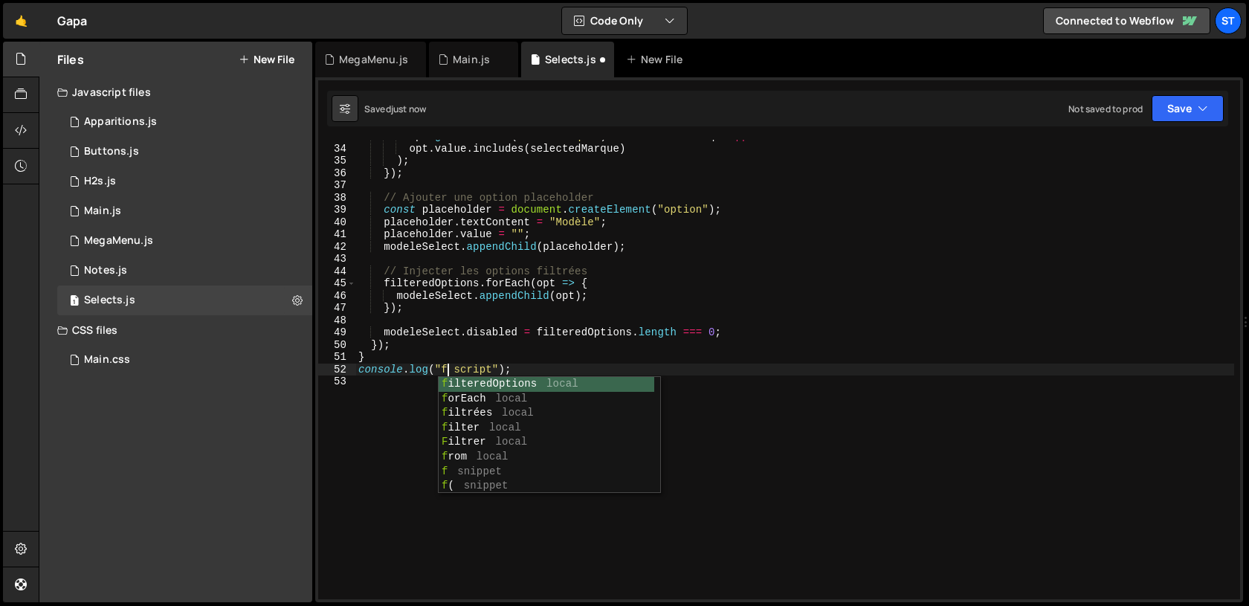
scroll to position [0, 7]
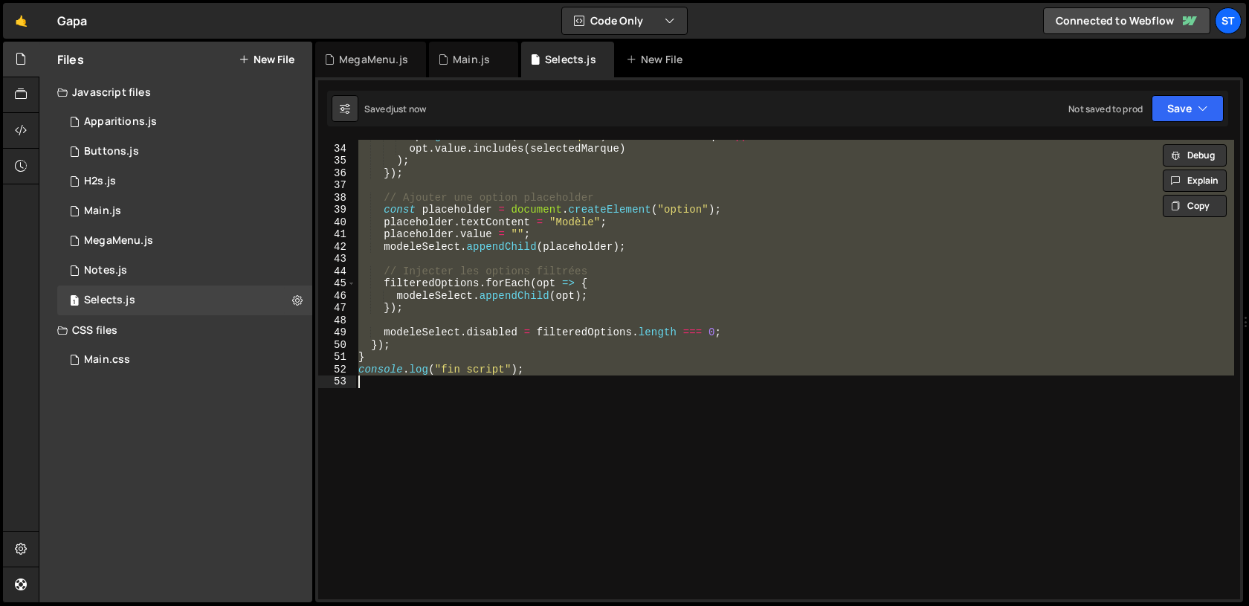
type textarea "console.log("fin script");"
click at [576, 181] on div "opt . getAttribute ( "data-marque" ) === selectedMarque || opt . value . includ…" at bounding box center [795, 370] width 879 height 460
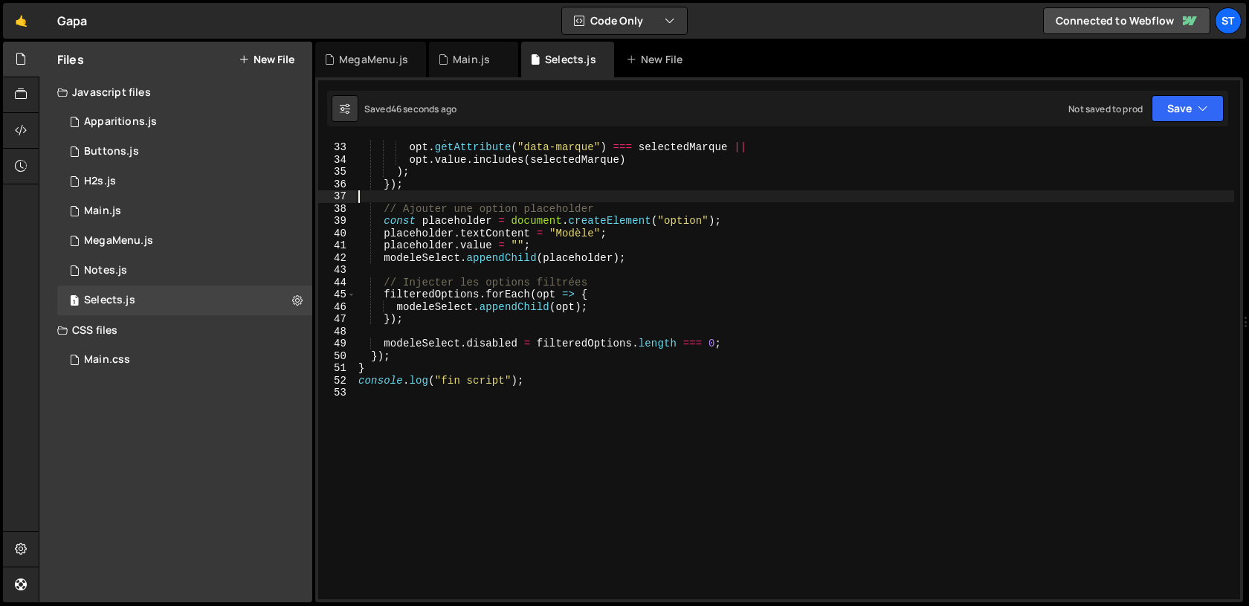
scroll to position [0, 0]
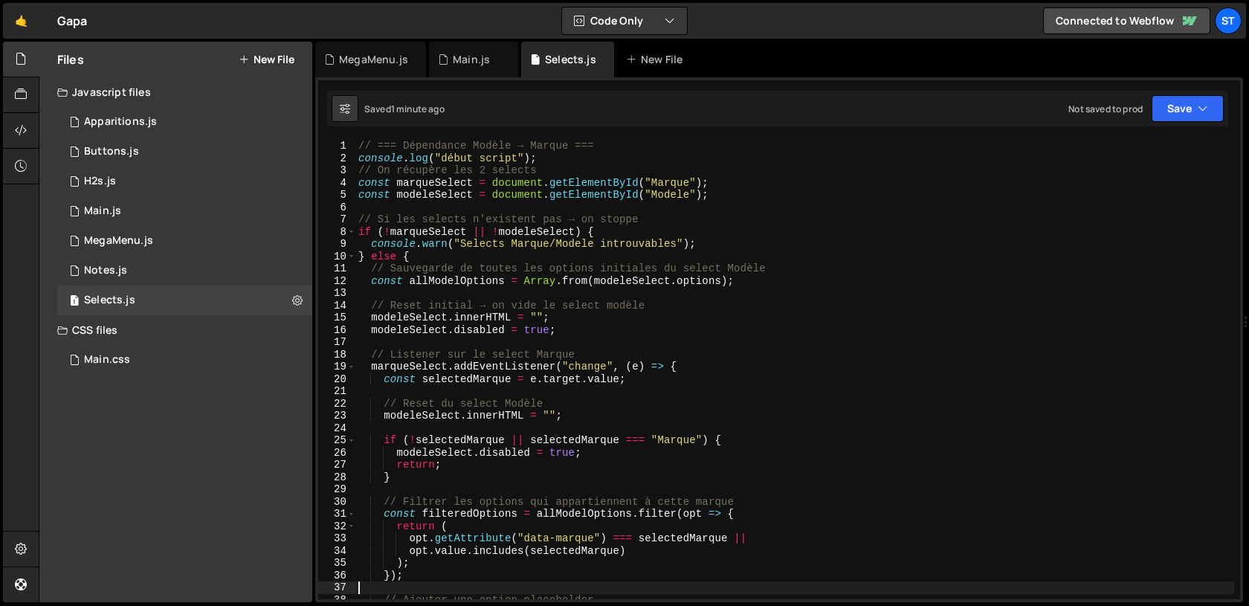
click at [361, 147] on div "// === Dépendance Modèle → Marque === console . log ( "début script" ) ; // On …" at bounding box center [795, 382] width 879 height 484
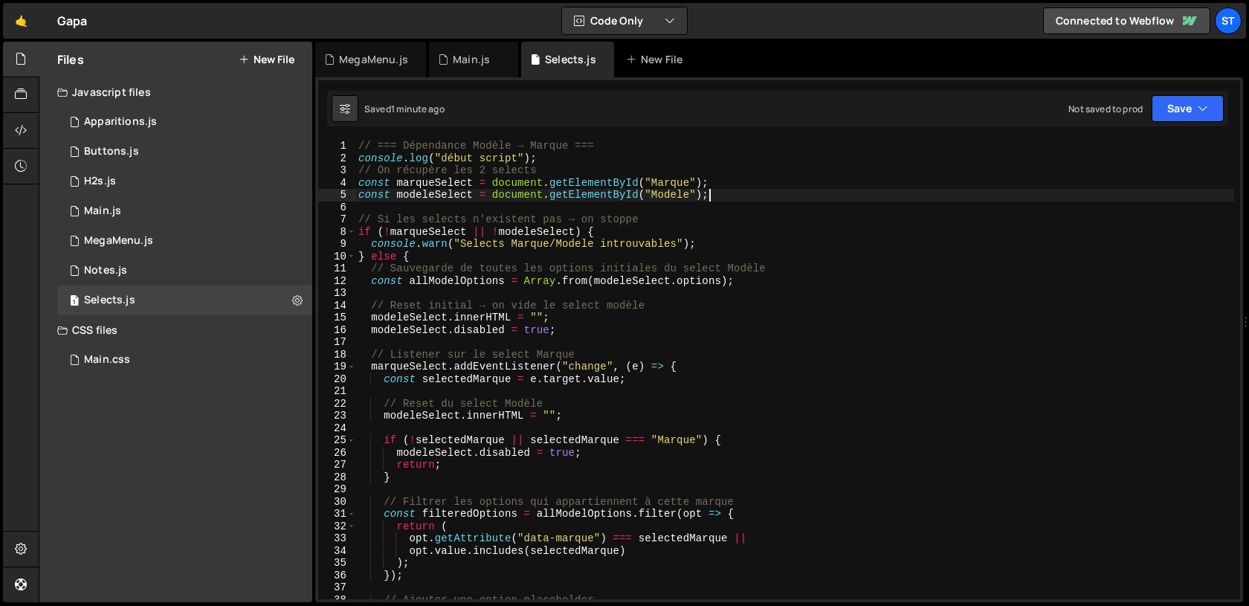
click at [723, 194] on div "// === Dépendance Modèle → Marque === console . log ( "début script" ) ; // On …" at bounding box center [795, 382] width 879 height 484
type textarea "const modeleSelect = document.getElementById("Modele");"
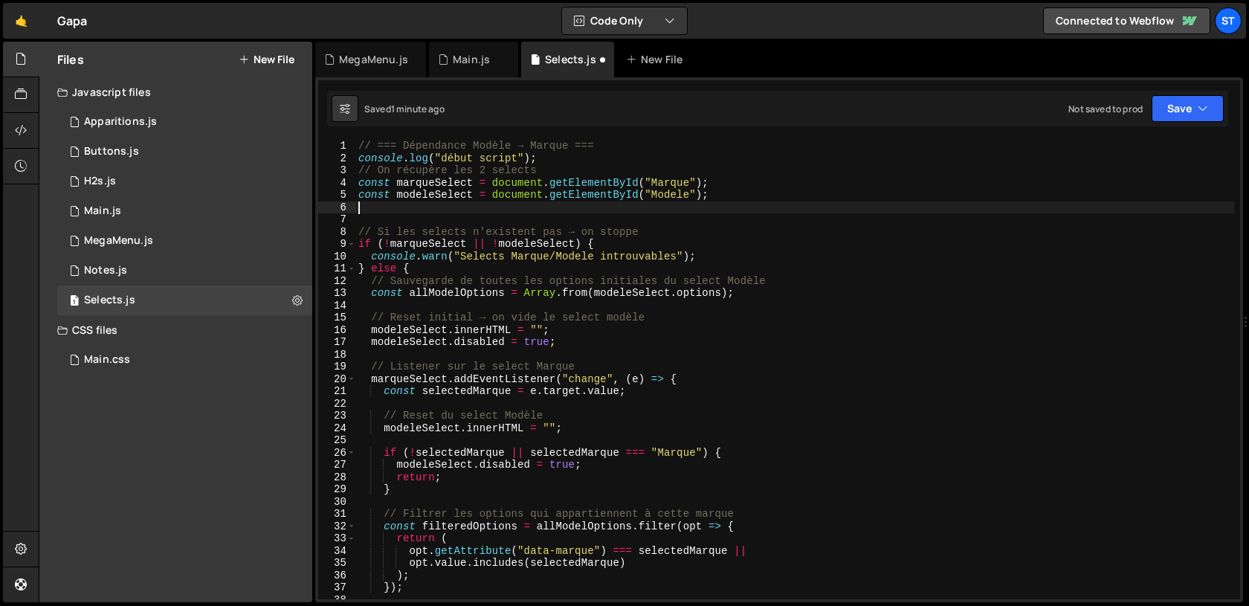
paste textarea "document.addEventListener("DOMContentLoaded", () => {"
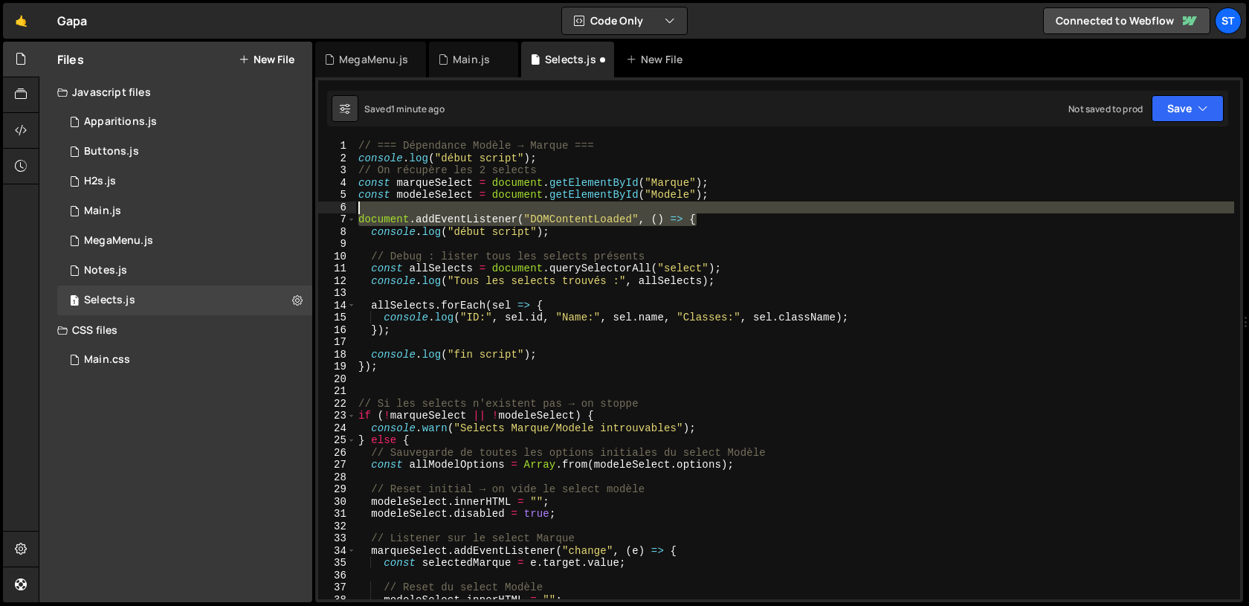
drag, startPoint x: 713, startPoint y: 218, endPoint x: 710, endPoint y: 211, distance: 7.7
click at [710, 211] on div "// === Dépendance Modèle → Marque === console . log ( "début script" ) ; // On …" at bounding box center [795, 382] width 879 height 484
click at [738, 222] on div "// === Dépendance Modèle → Marque === console . log ( "début script" ) ; // On …" at bounding box center [795, 370] width 879 height 460
drag, startPoint x: 731, startPoint y: 221, endPoint x: 727, endPoint y: 208, distance: 14.1
click at [727, 208] on div "// === Dépendance Modèle → Marque === console . log ( "début script" ) ; // On …" at bounding box center [795, 382] width 879 height 484
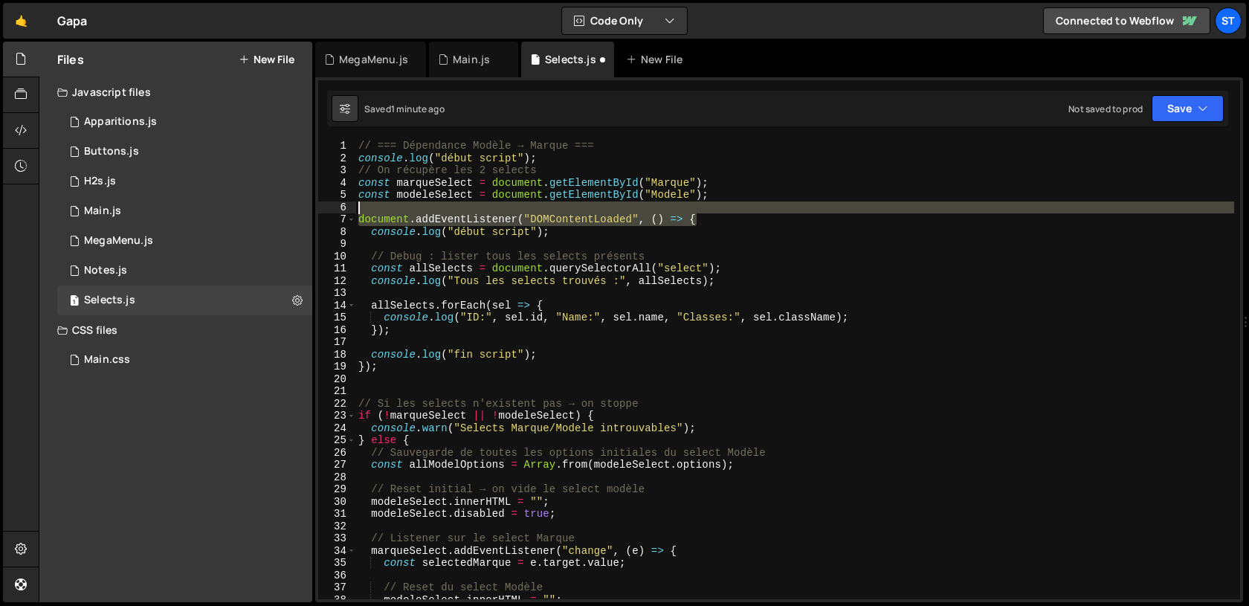
type textarea "document.addEventListener("DOMContentLoaded", () => {"
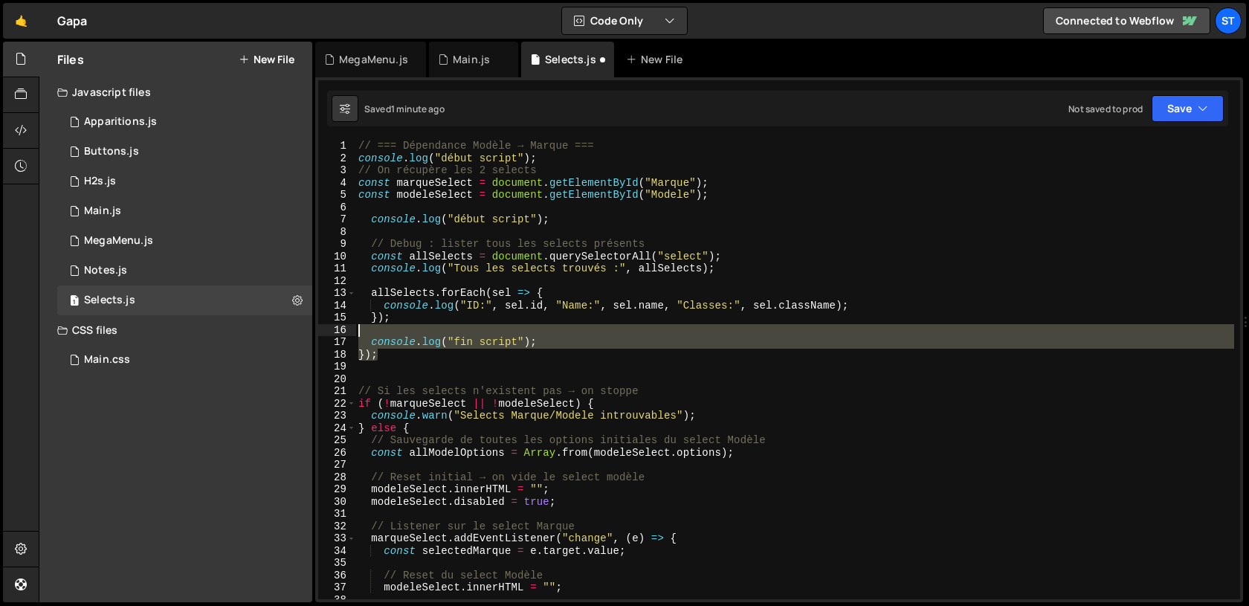
drag, startPoint x: 521, startPoint y: 355, endPoint x: 509, endPoint y: 330, distance: 27.0
click at [509, 330] on div "// === Dépendance Modèle → Marque === console . log ( "début script" ) ; // On …" at bounding box center [795, 382] width 879 height 484
type textarea "console.log("fin script");"
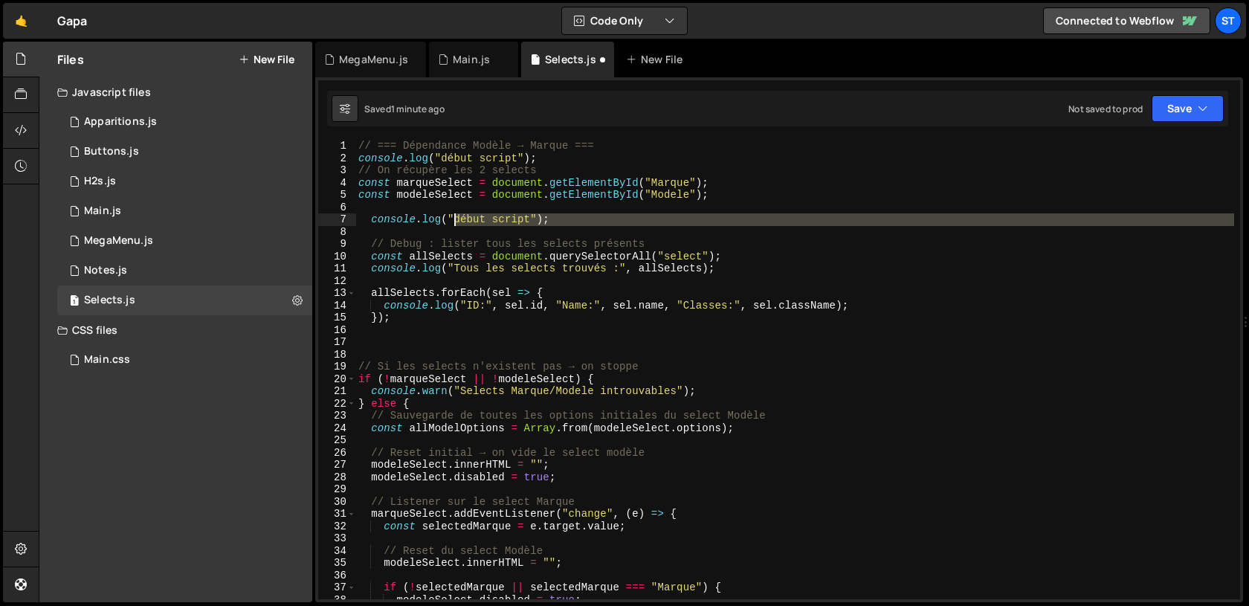
drag, startPoint x: 584, startPoint y: 229, endPoint x: 452, endPoint y: 214, distance: 132.5
click at [452, 213] on div "// === Dépendance Modèle → Marque === console . log ( "début script" ) ; // On …" at bounding box center [795, 382] width 879 height 484
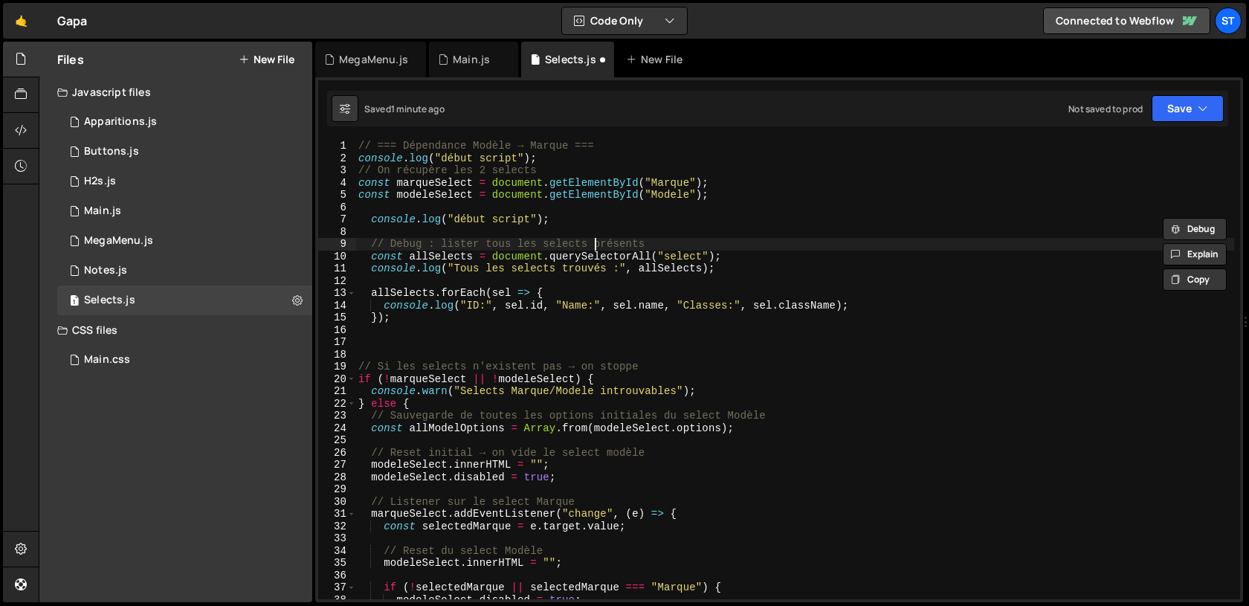
click at [592, 246] on div "// === Dépendance Modèle → Marque === console . log ( "début script" ) ; // On …" at bounding box center [795, 382] width 879 height 484
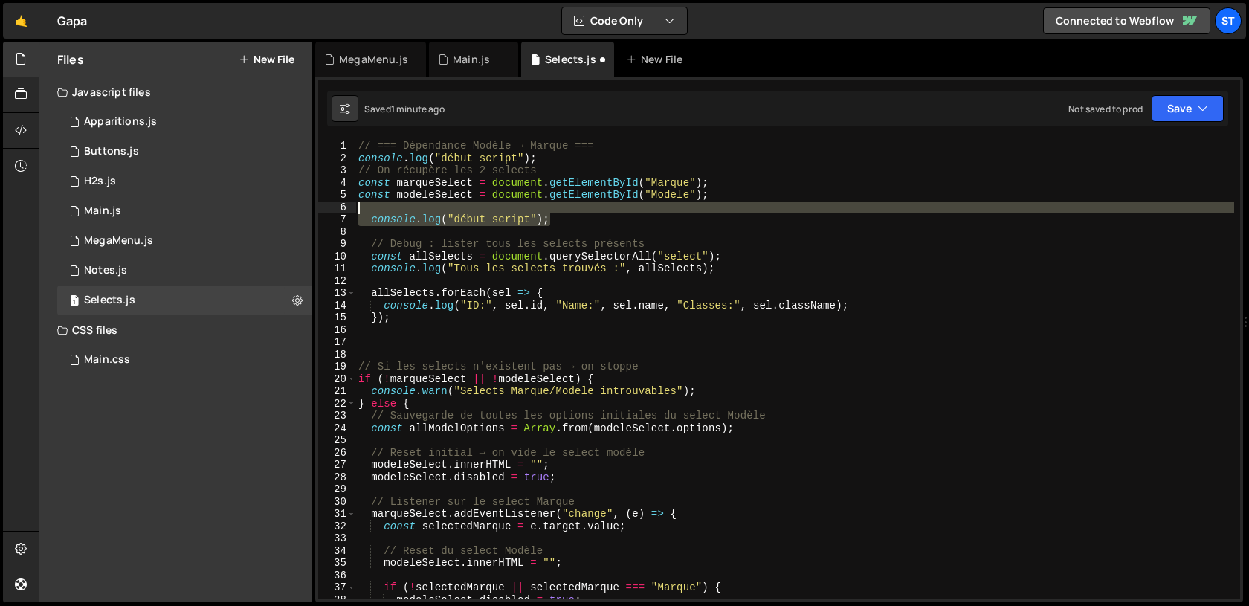
drag, startPoint x: 606, startPoint y: 224, endPoint x: 585, endPoint y: 210, distance: 25.8
click at [585, 210] on div "// === Dépendance Modèle → Marque === console . log ( "début script" ) ; // On …" at bounding box center [795, 382] width 879 height 484
type textarea "console.log("début script");"
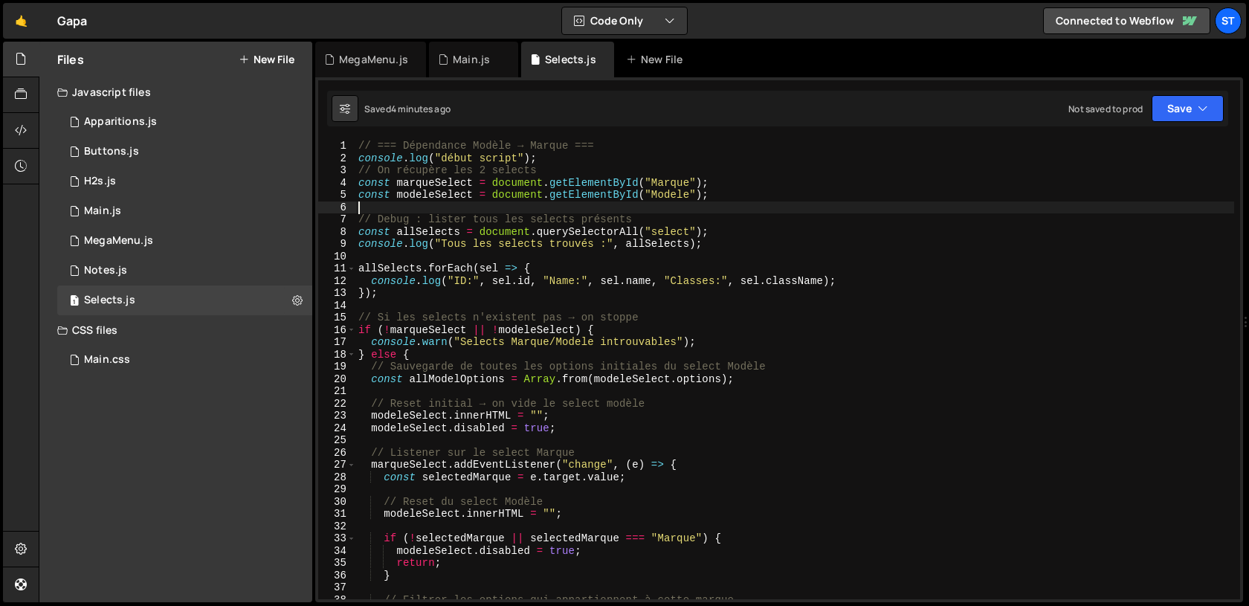
click at [540, 251] on div "// === Dépendance Modèle → Marque === console . log ( "début script" ) ; // On …" at bounding box center [795, 382] width 879 height 484
type textarea "console.log("fin script");"
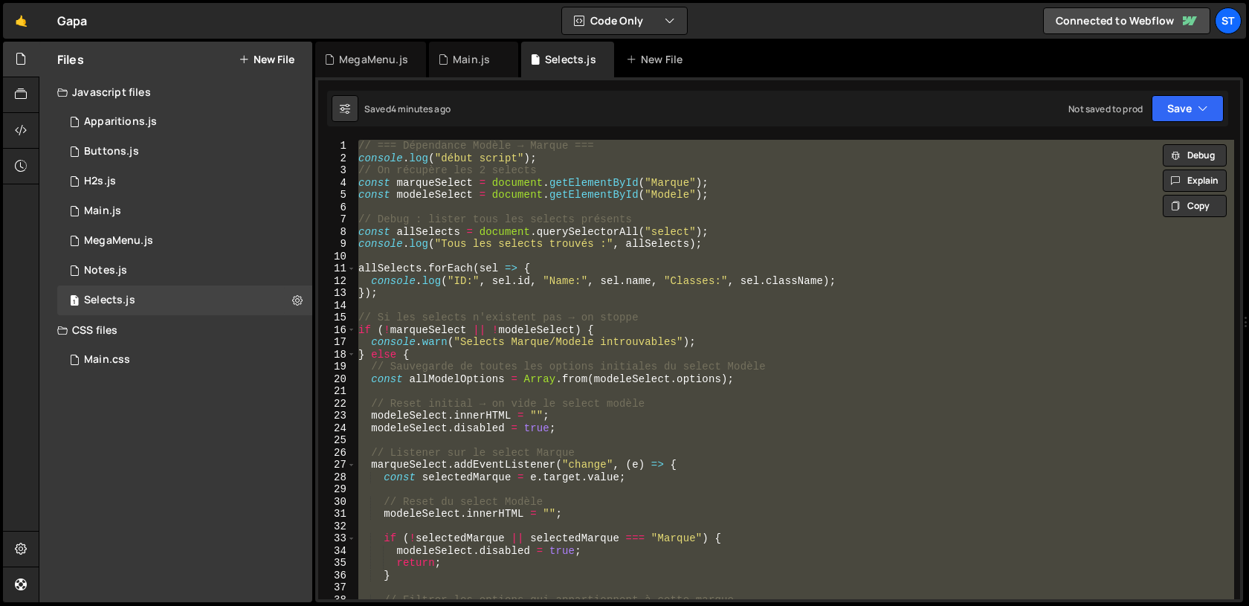
paste textarea
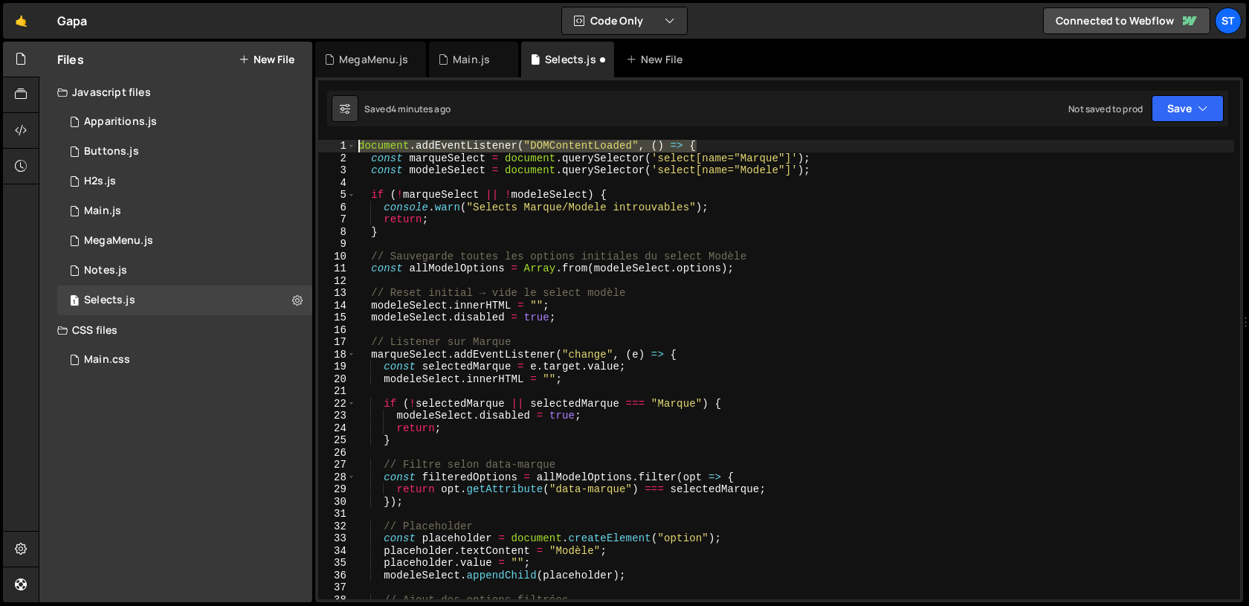
drag, startPoint x: 772, startPoint y: 144, endPoint x: 765, endPoint y: 126, distance: 19.1
click at [765, 126] on div "1 Type cmd + s to save your Javascript file. הההההההההההההההההההההההההההההההההה…" at bounding box center [779, 339] width 928 height 525
type textarea "document.addEventListener("DOMContentLoaded", () => {"
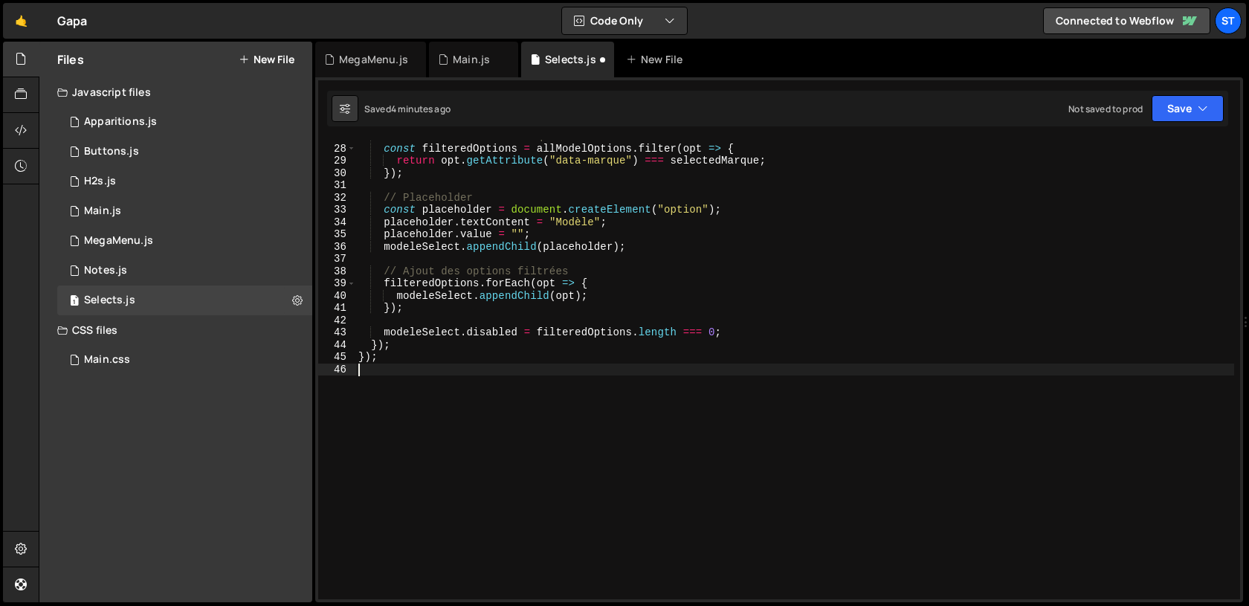
click at [370, 408] on div "// Filtre selon data-marque const filteredOptions = allModelOptions . filter ( …" at bounding box center [795, 372] width 879 height 484
type textarea "$"
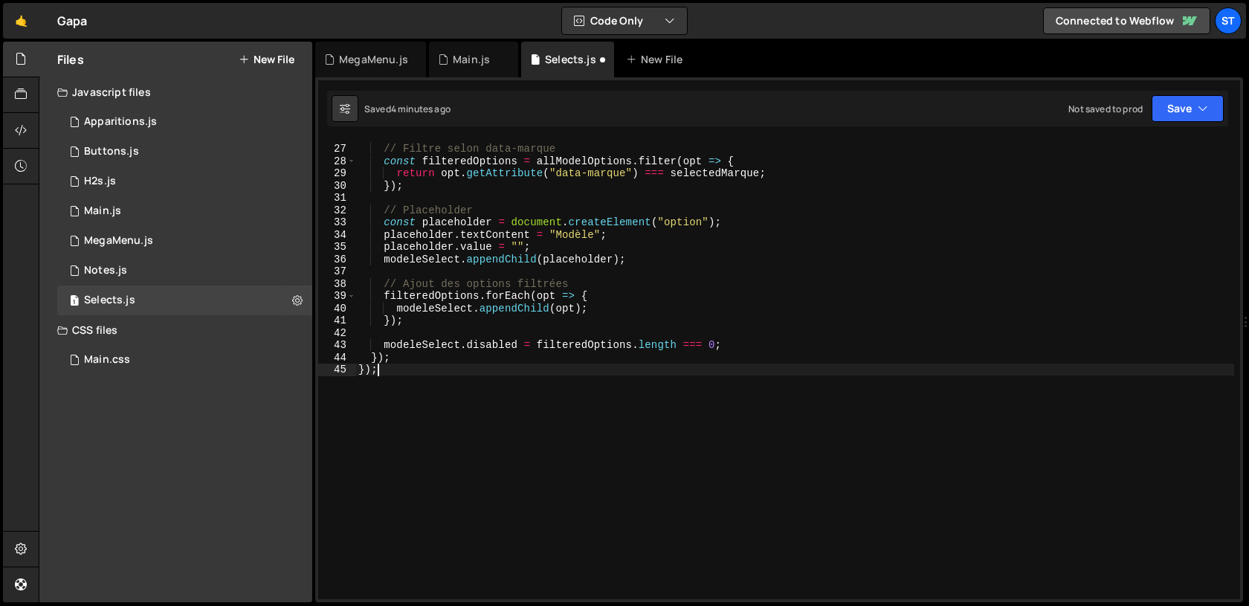
scroll to position [316, 0]
type textarea "}"
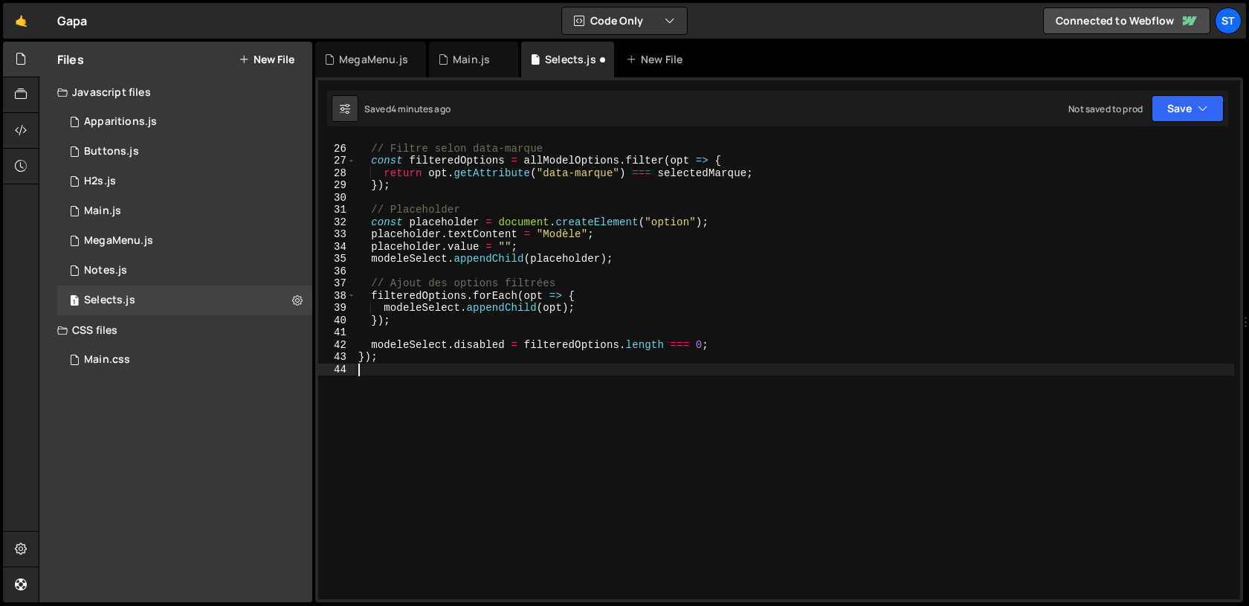
scroll to position [304, 0]
click at [576, 260] on div "// Filtre selon data-marque const filteredOptions = allModelOptions . filter ( …" at bounding box center [795, 372] width 879 height 484
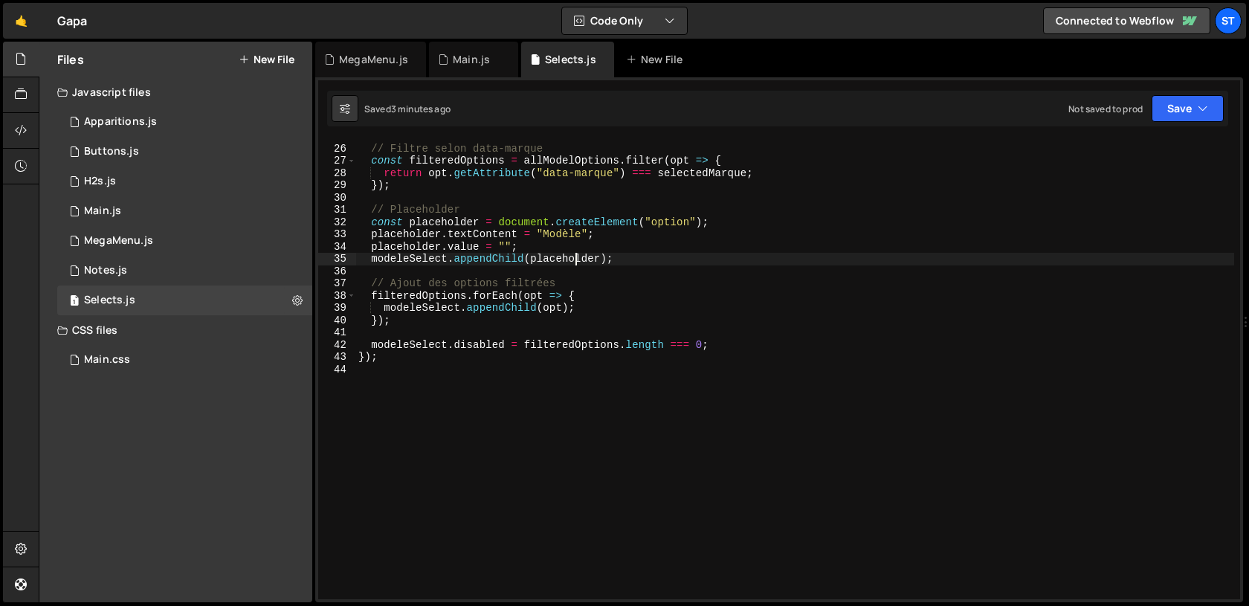
type textarea "});"
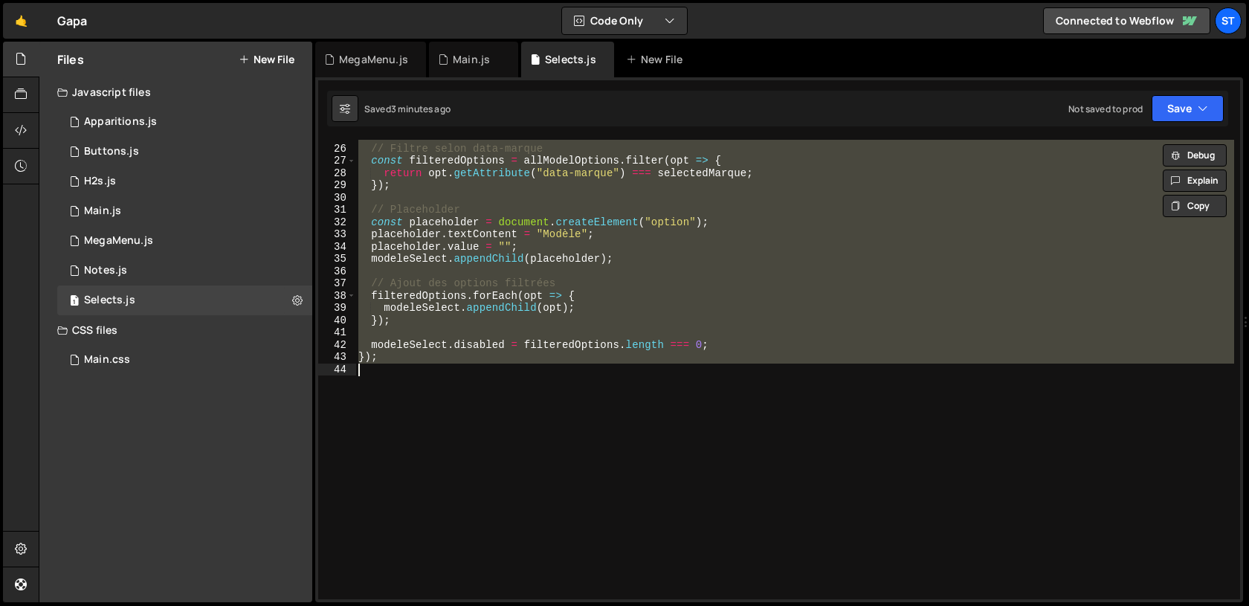
paste textarea
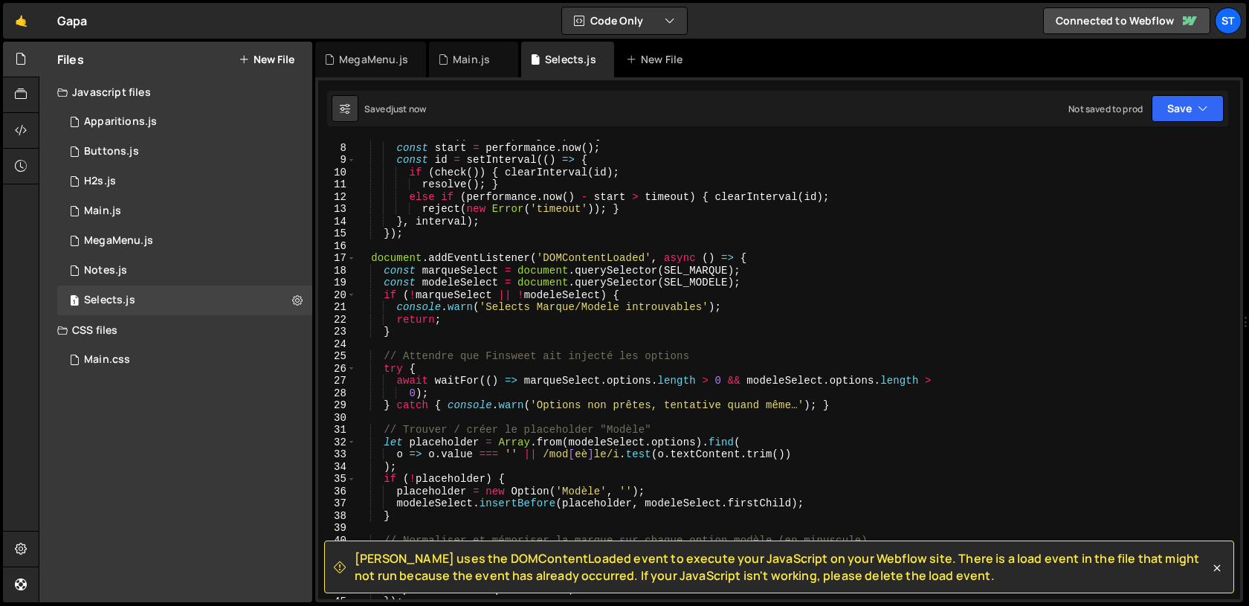
scroll to position [0, 0]
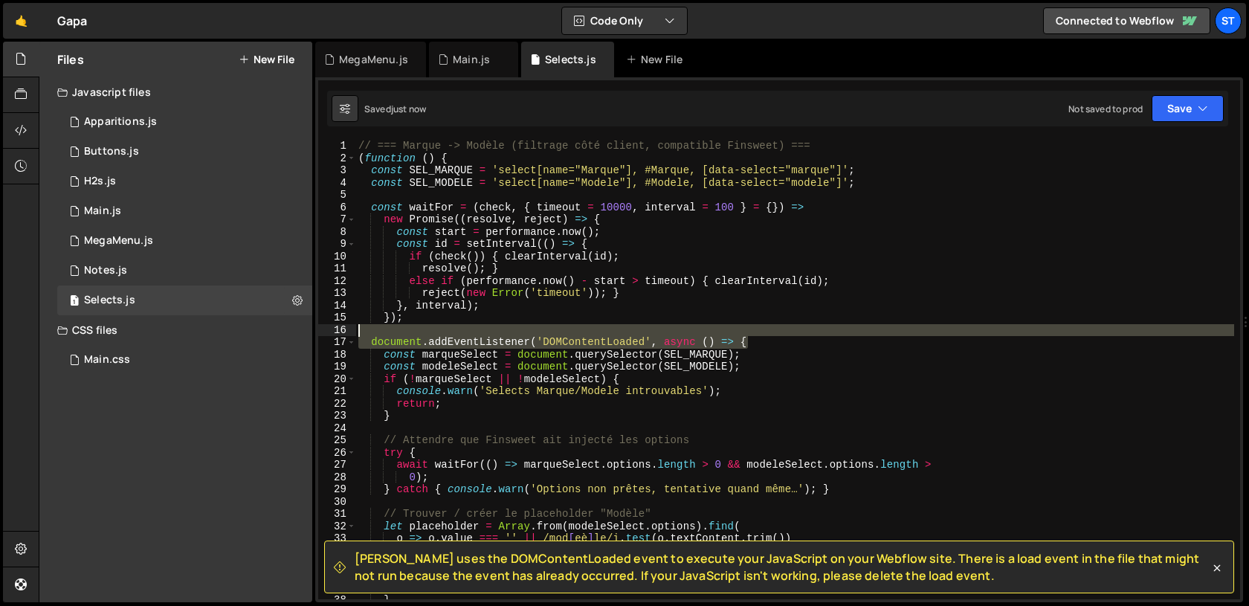
drag, startPoint x: 771, startPoint y: 341, endPoint x: 767, endPoint y: 329, distance: 12.5
click at [767, 329] on div "// === Marque -> Modèle (filtrage côté client, compatible Finsweet) === ( funct…" at bounding box center [795, 382] width 879 height 484
type textarea "document.addEventListener('DOMContentLoaded', async () => {"
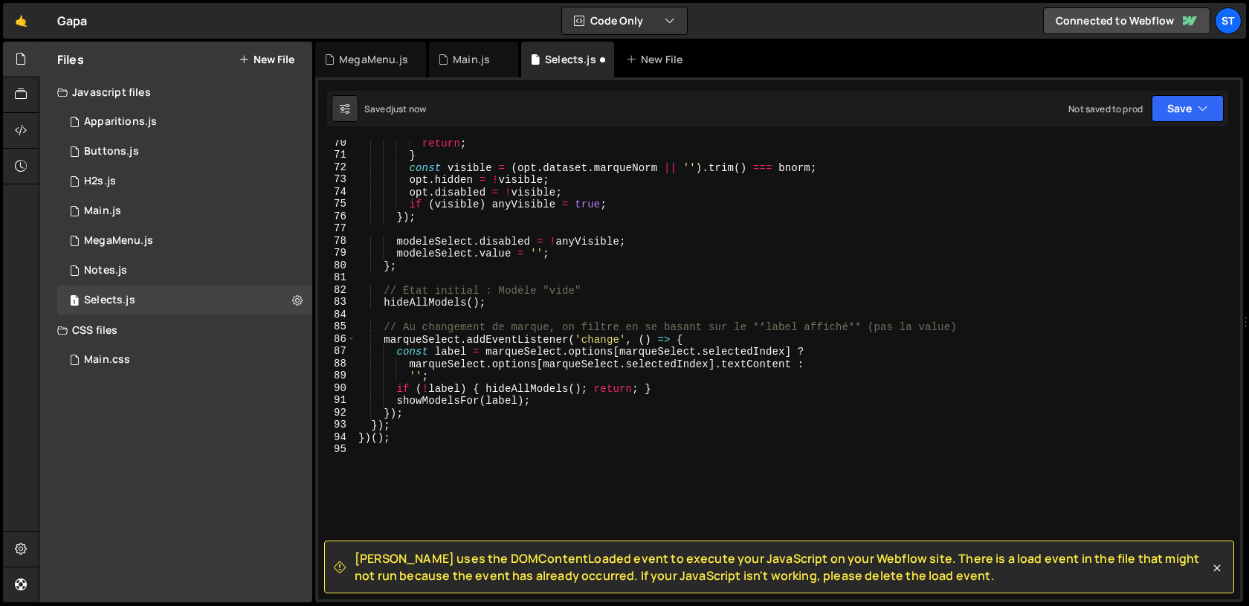
scroll to position [850, 0]
drag, startPoint x: 409, startPoint y: 425, endPoint x: 264, endPoint y: 425, distance: 145.0
click at [264, 425] on div "Files New File Javascript files 1 Apparitions.js 0 0 Buttons.js 0 1 H2s.js 0 0 0" at bounding box center [644, 323] width 1211 height 562
type textarea "});"
type textarea "'';"
